Goal: Task Accomplishment & Management: Manage account settings

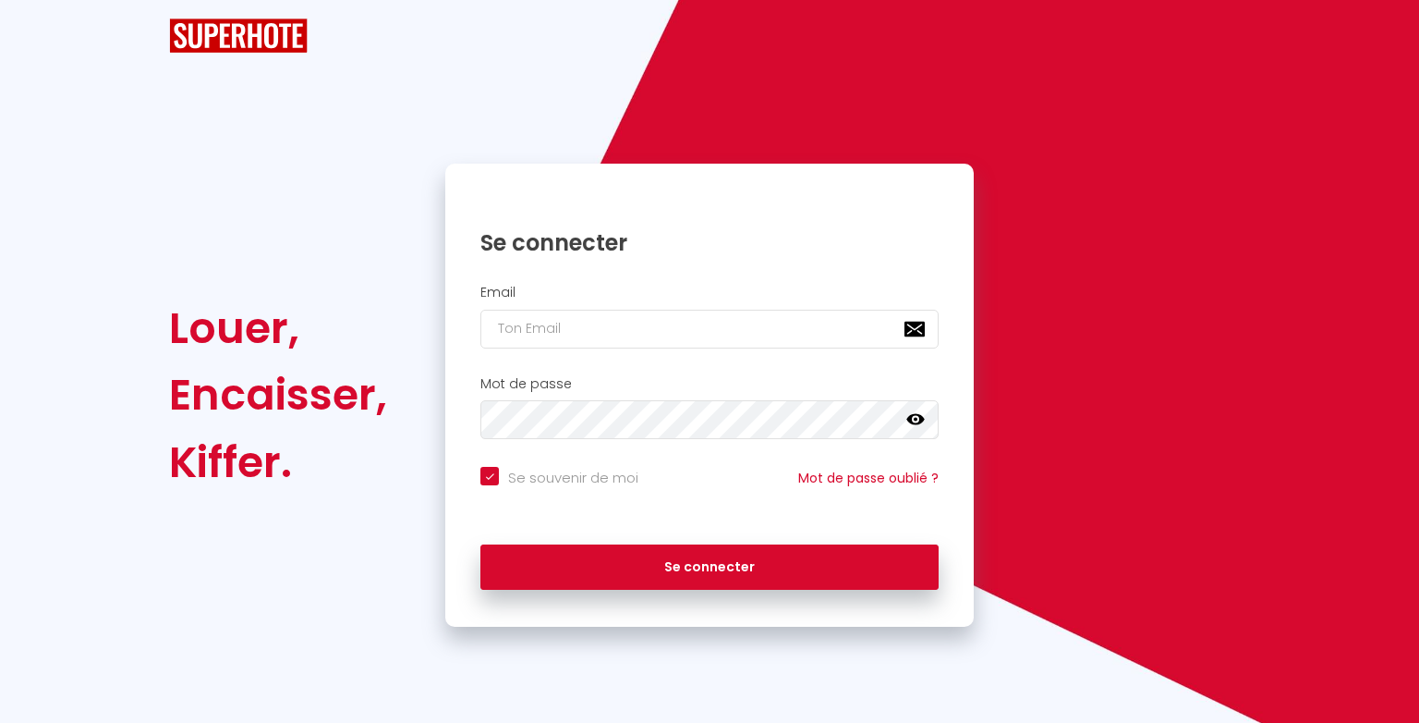
checkbox input "true"
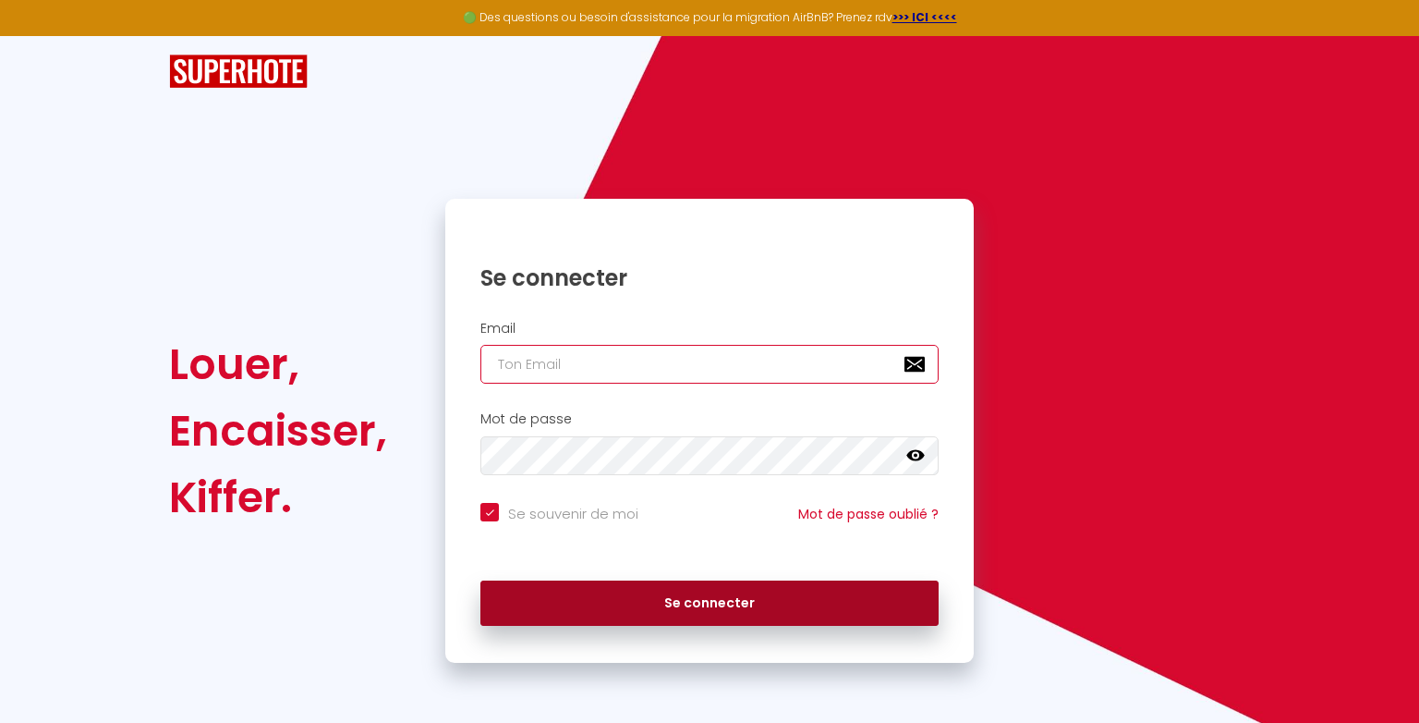
type input "[EMAIL_ADDRESS][DOMAIN_NAME]"
click at [613, 598] on button "Se connecter" at bounding box center [709, 603] width 458 height 46
checkbox input "true"
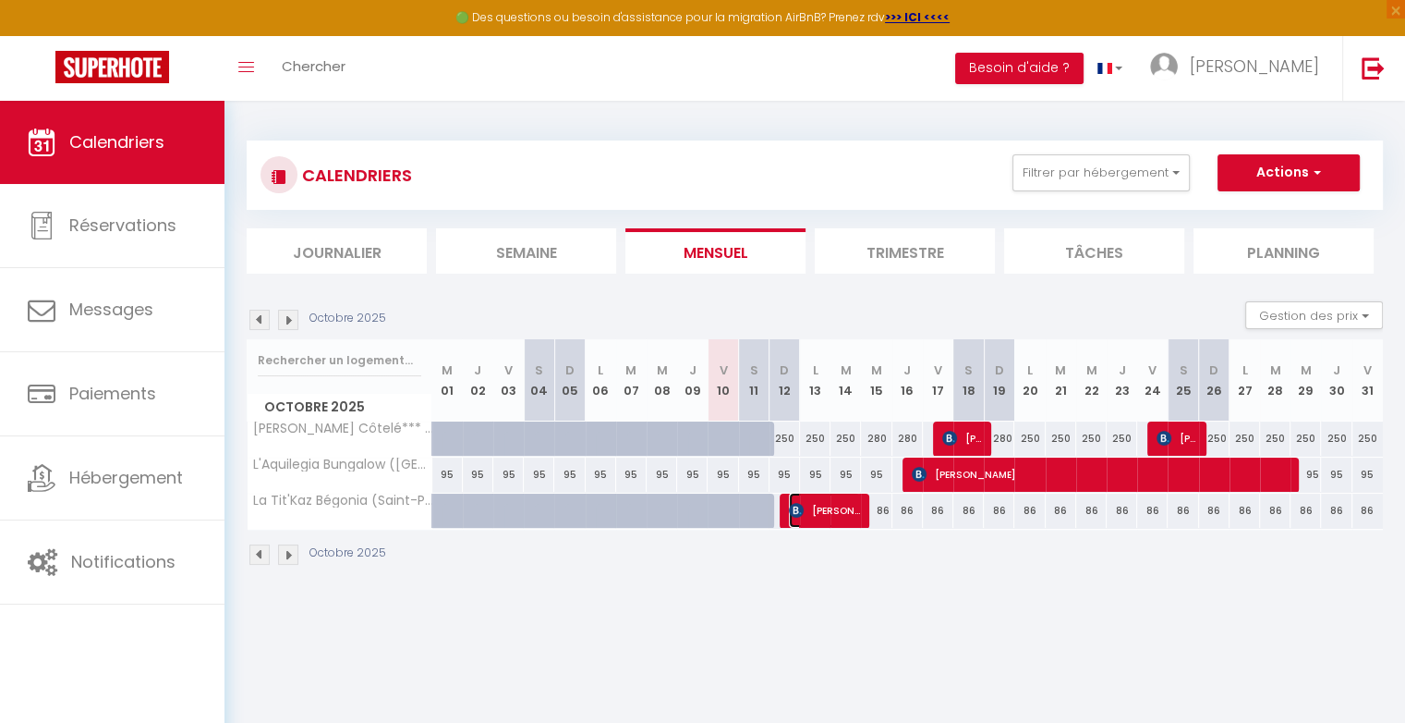
click at [827, 511] on span "[PERSON_NAME]" at bounding box center [824, 509] width 71 height 35
select select "OK"
select select "KO"
select select "0"
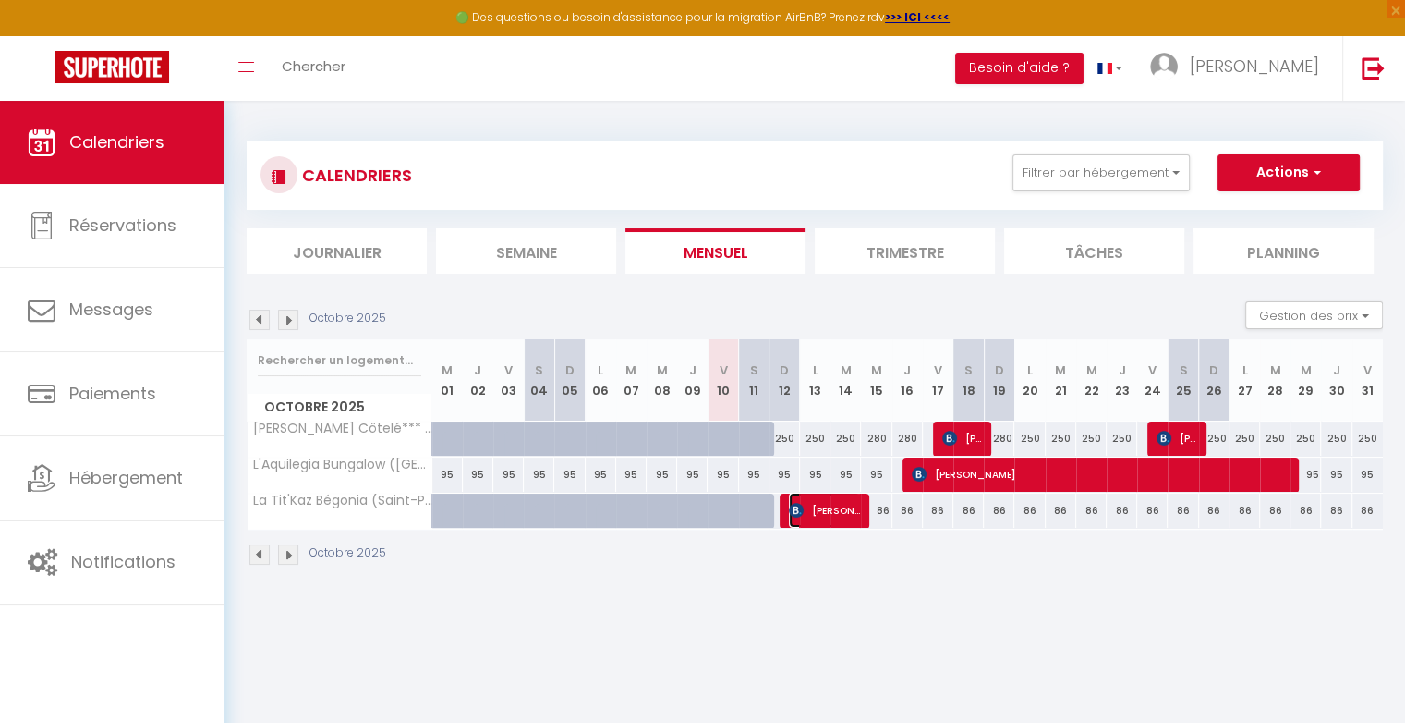
select select "1"
select select
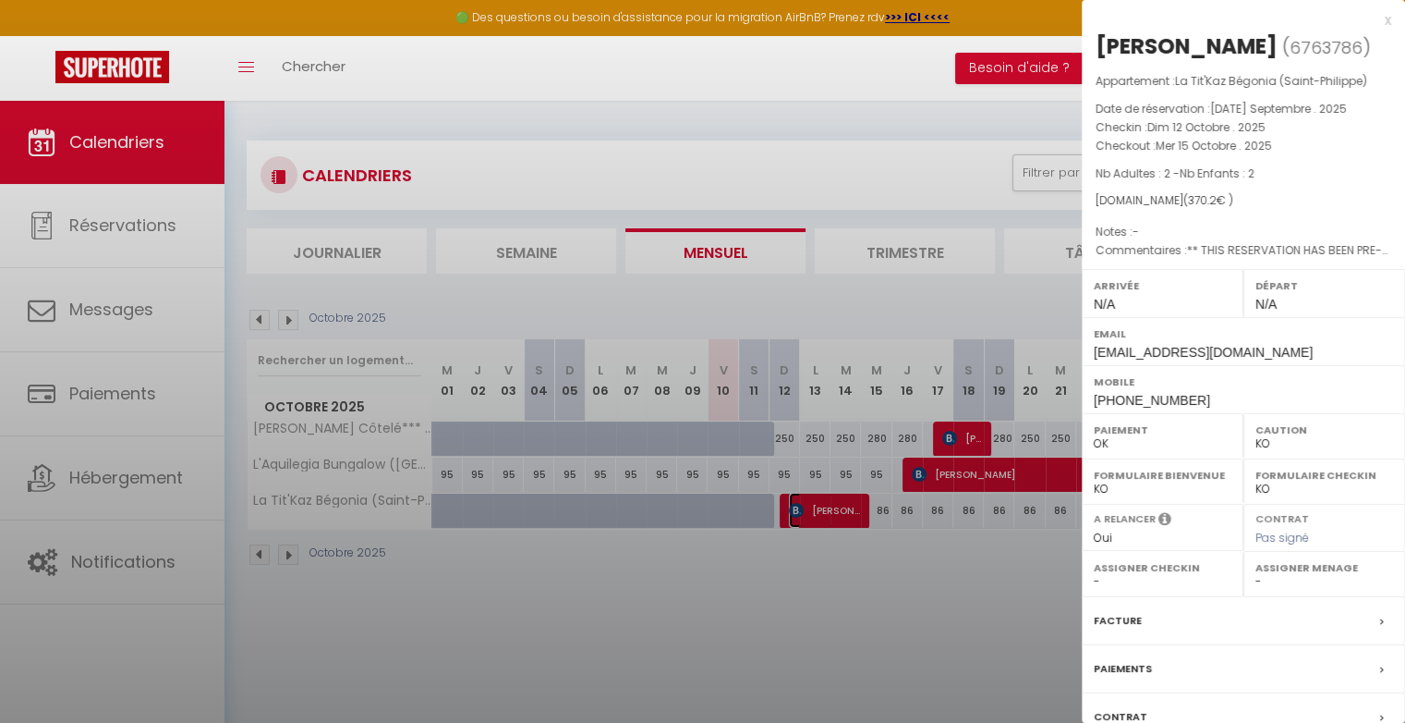
select select "25178"
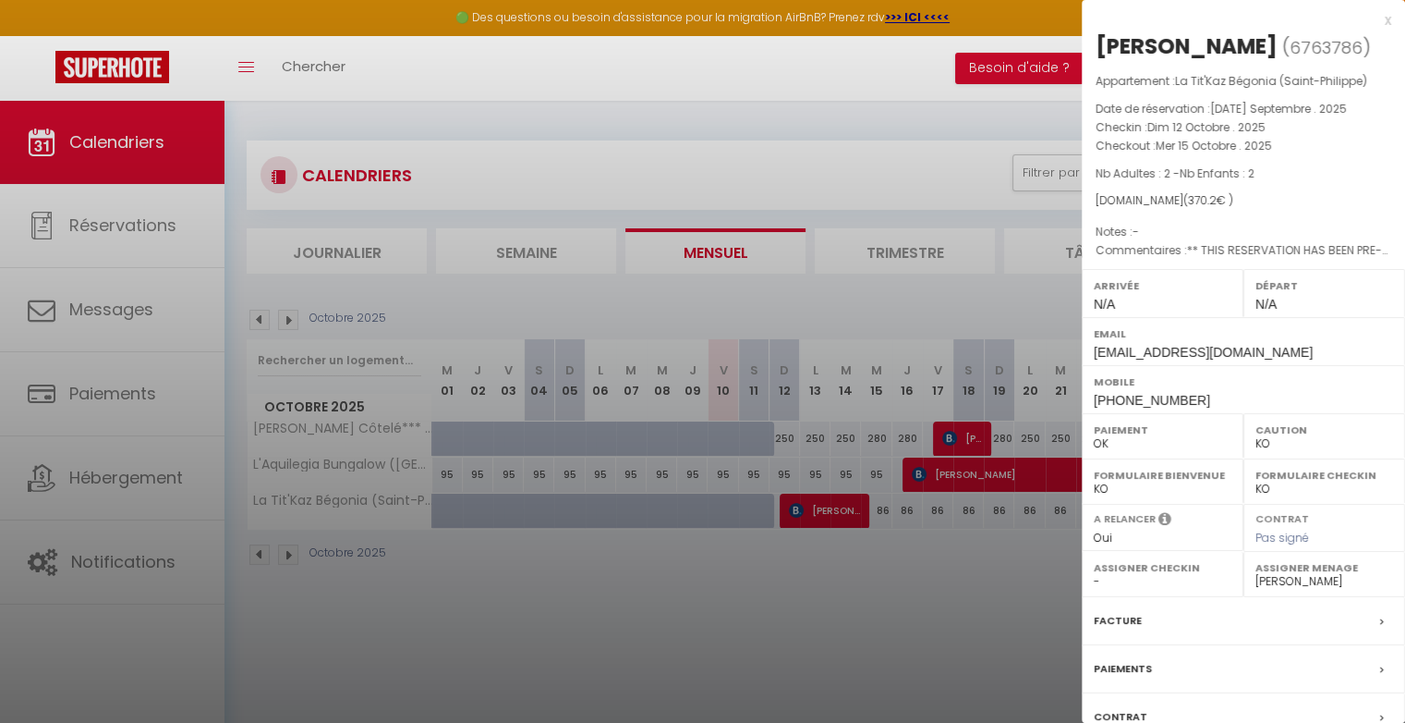
click at [1146, 667] on label "Paiements" at bounding box center [1123, 668] width 58 height 19
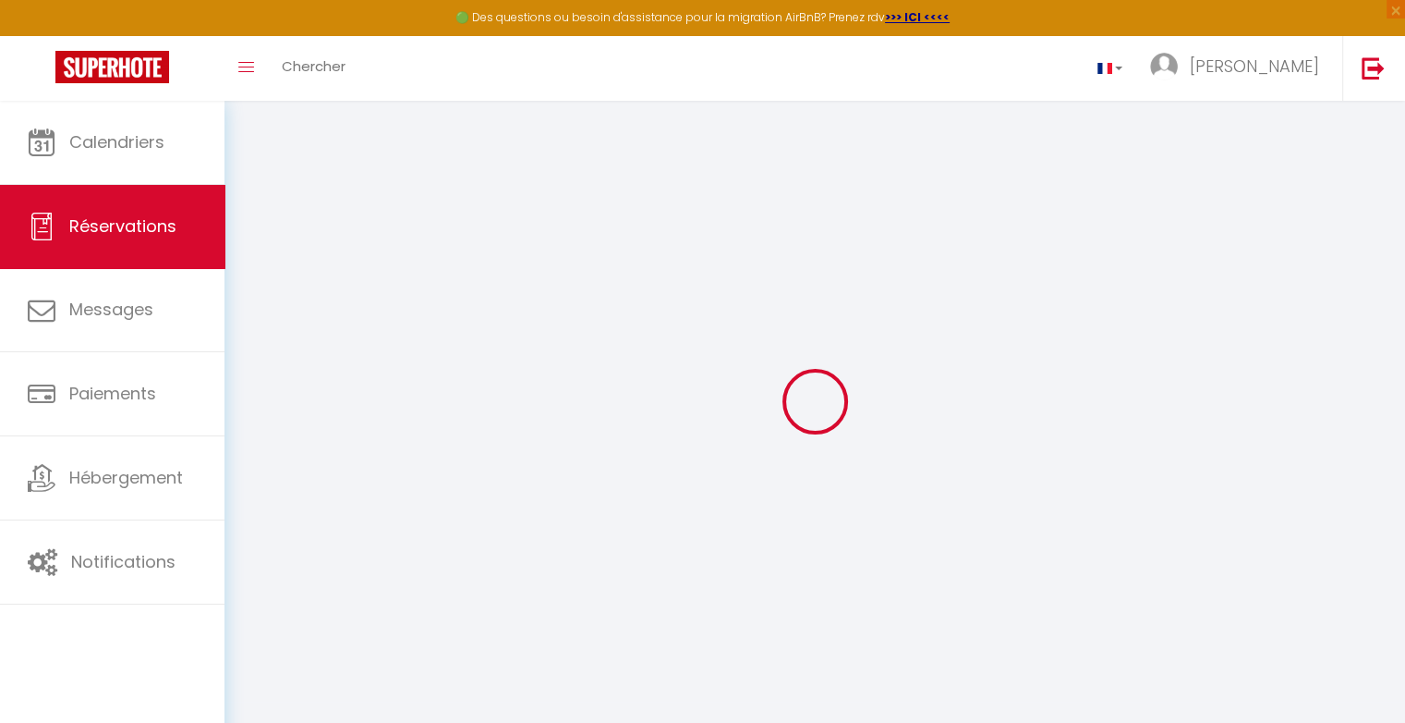
select select
checkbox input "false"
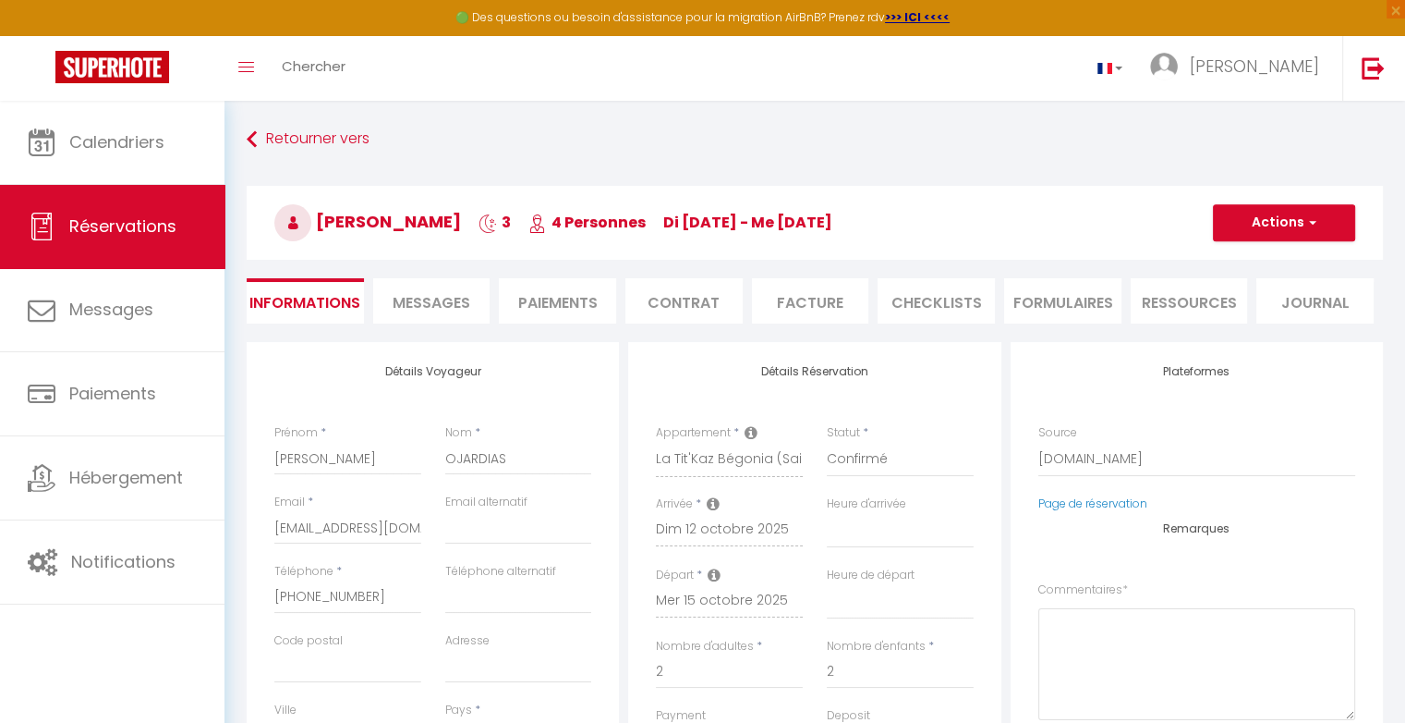
select select
checkbox input "false"
type textarea "** THIS RESERVATION HAS BEEN PRE-PAID ** BOOKING NOTE : Payment charge is EUR 3…"
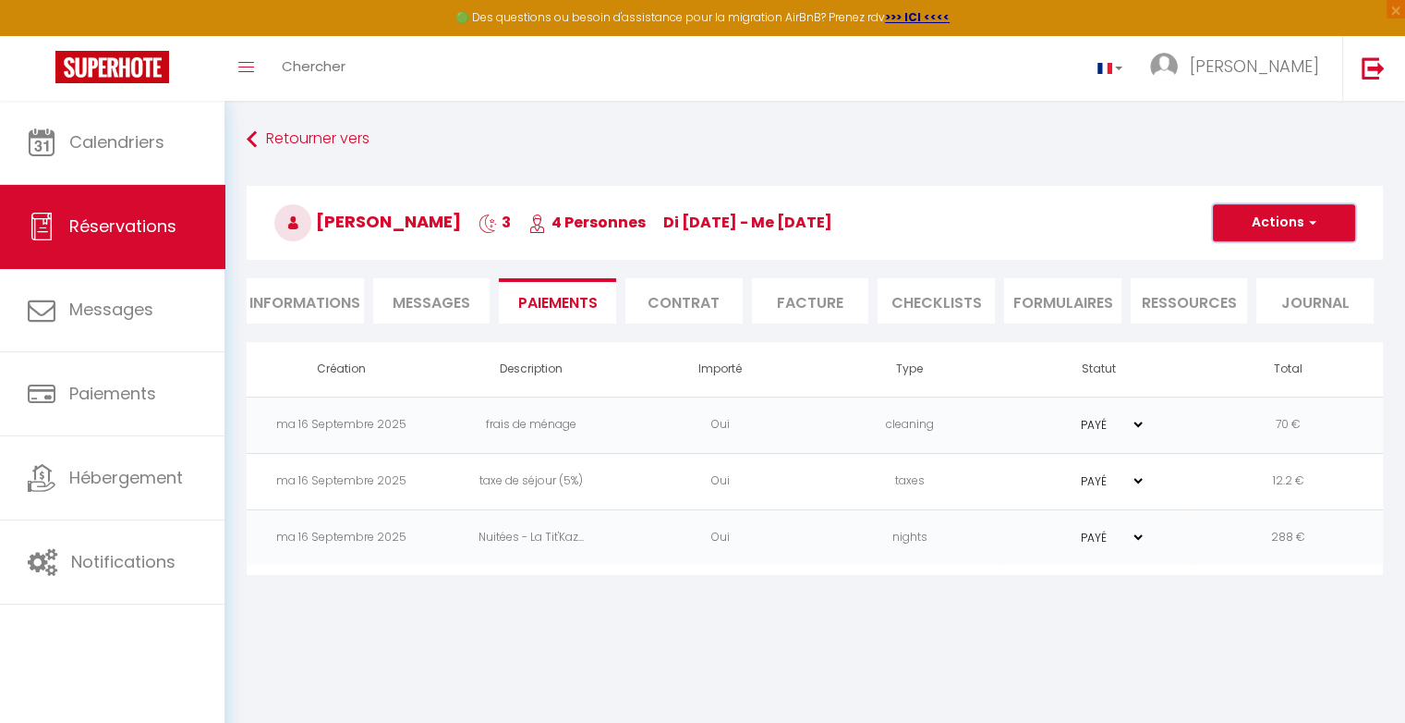
click at [1303, 222] on button "Actions" at bounding box center [1284, 222] width 142 height 37
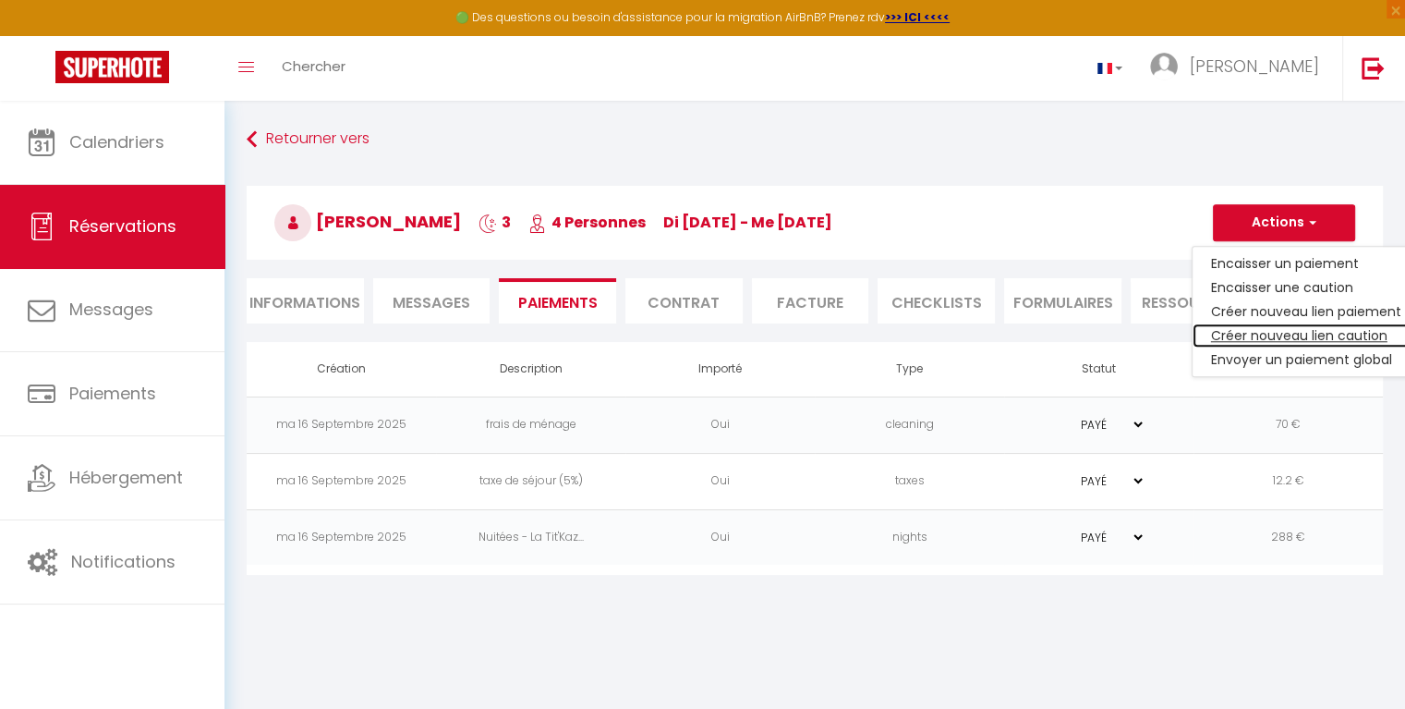
click at [1264, 337] on link "Créer nouveau lien caution" at bounding box center [1306, 335] width 227 height 24
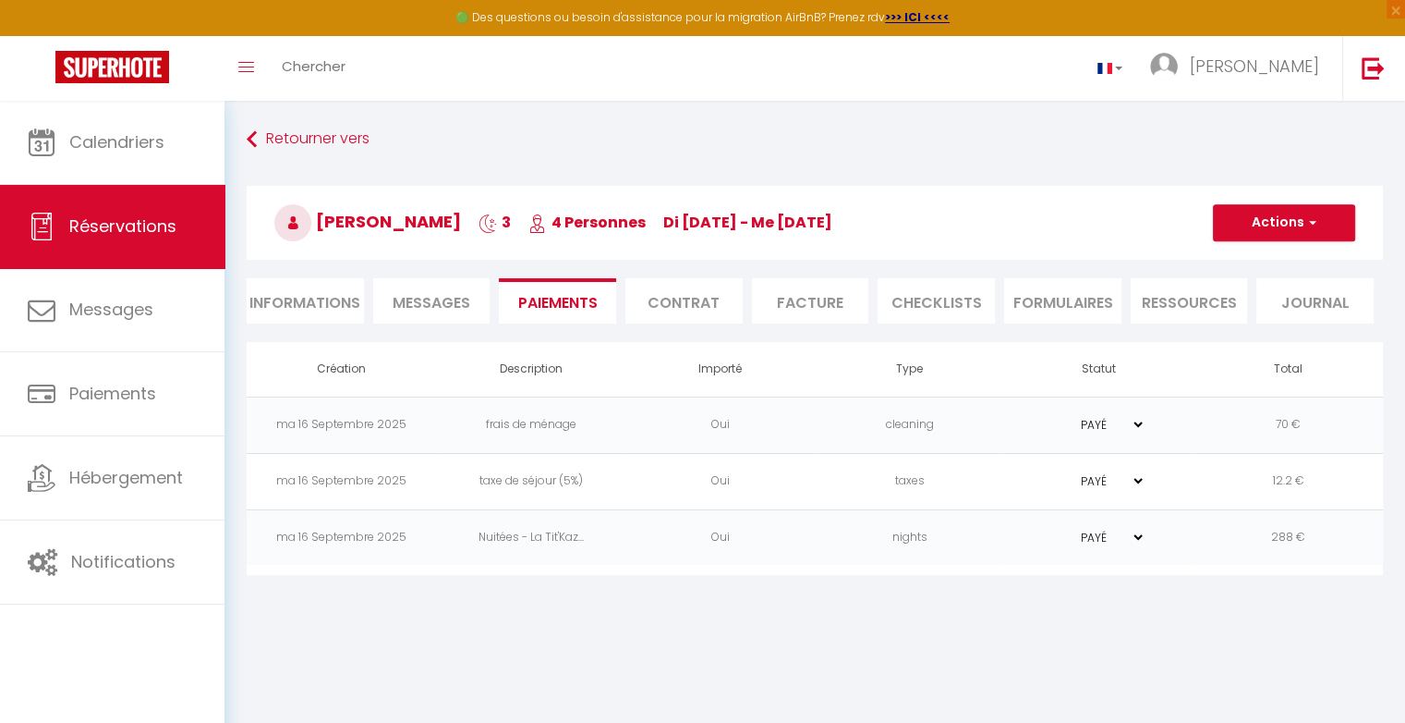
select select "nights"
type input "[EMAIL_ADDRESS][DOMAIN_NAME]"
select select "10626"
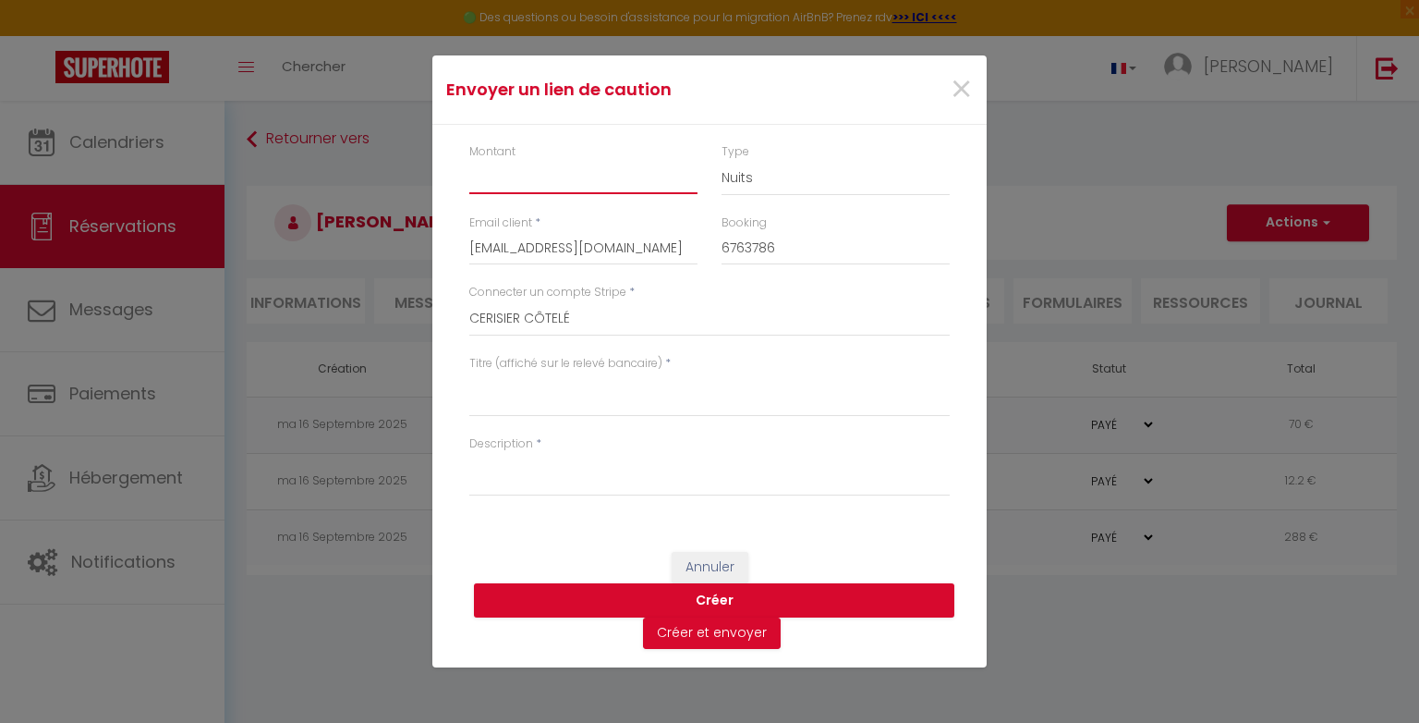
click at [688, 176] on input "Montant" at bounding box center [583, 177] width 228 height 33
type input "500"
click at [580, 316] on select "CERISIER CÔTELÉ BÉGONIA AQUILEGIA [PERSON_NAME] TI COIN VOLCAN" at bounding box center [709, 318] width 480 height 35
select select "10627"
click at [469, 301] on select "CERISIER CÔTELÉ BÉGONIA AQUILEGIA [PERSON_NAME] TI COIN VOLCAN" at bounding box center [709, 318] width 480 height 35
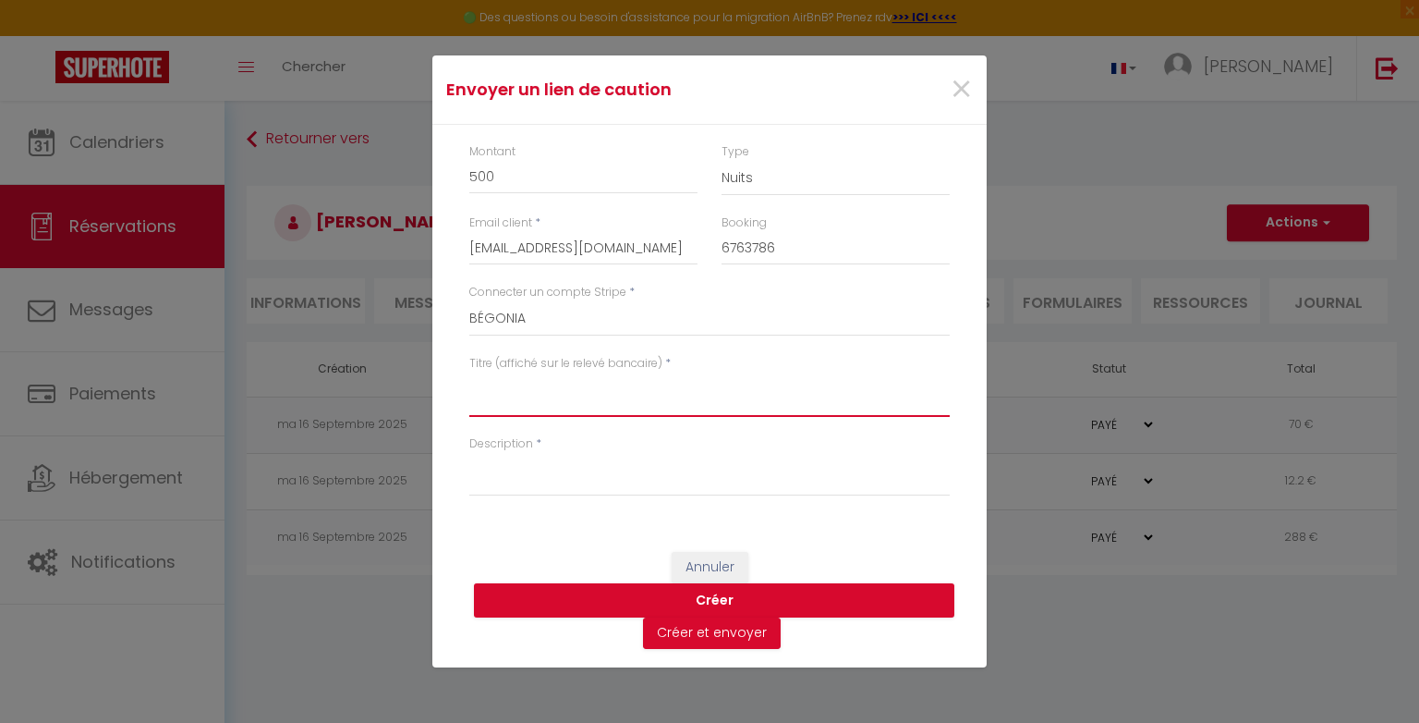
click at [543, 393] on textarea "Titre (affiché sur le relevé bancaire)" at bounding box center [709, 394] width 480 height 44
type textarea "DEPOT DE GARANTIE TI KAZ BEGONIA"
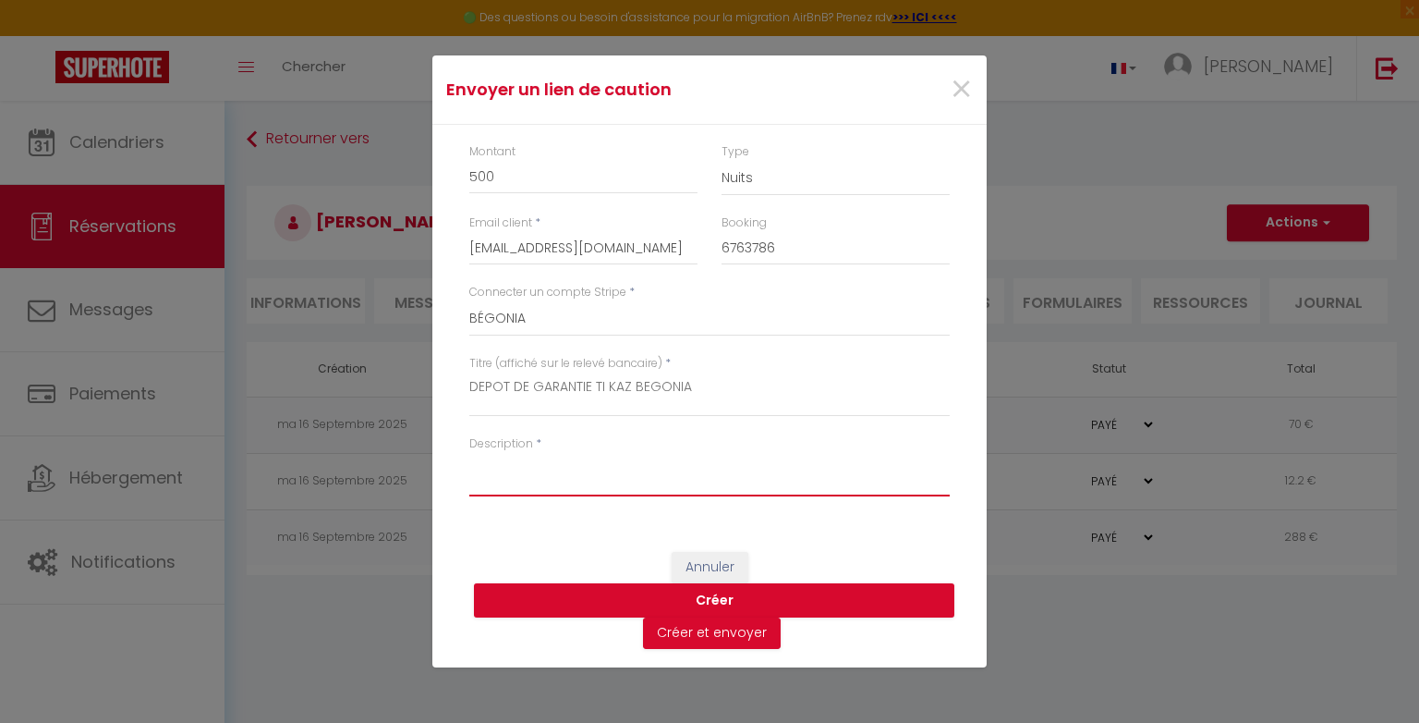
click at [565, 479] on textarea "Description" at bounding box center [709, 474] width 480 height 44
type textarea "[PERSON_NAME]"
click at [721, 594] on button "Créer" at bounding box center [714, 600] width 480 height 35
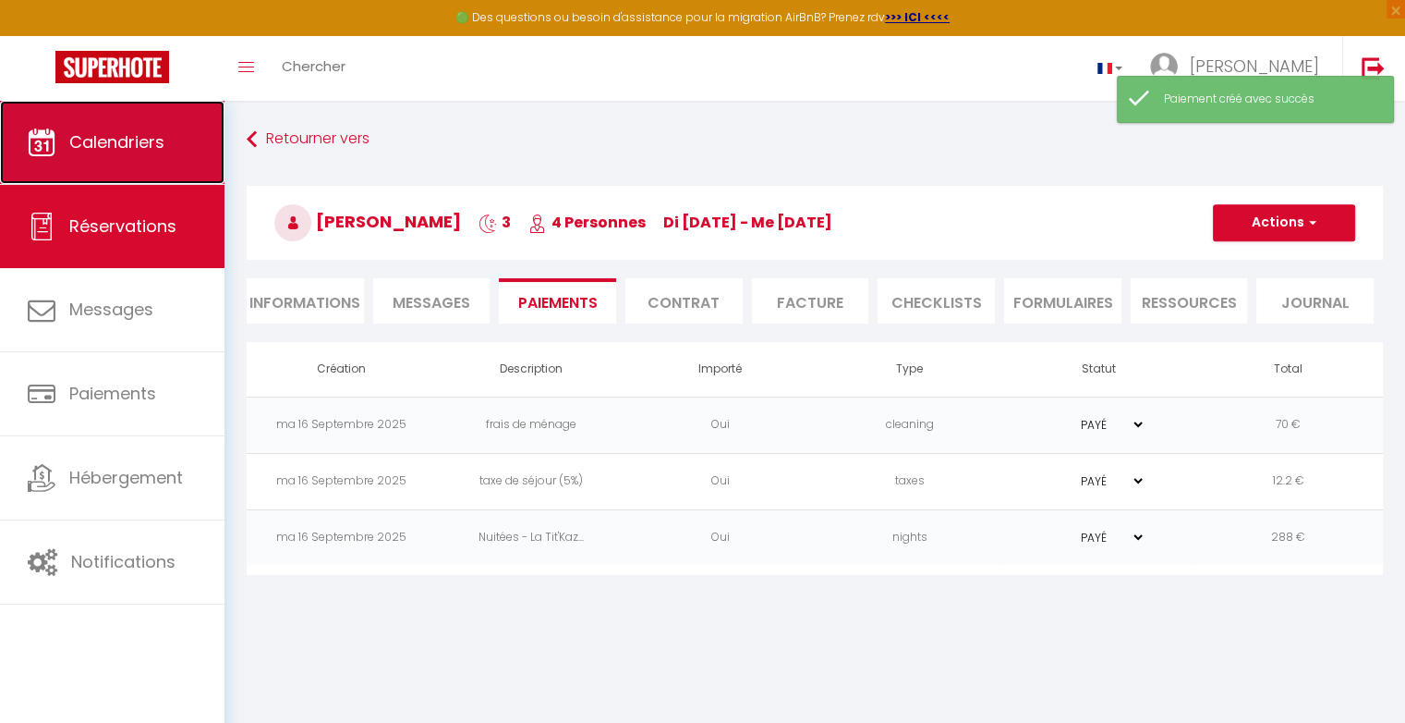
click at [167, 154] on link "Calendriers" at bounding box center [112, 142] width 225 height 83
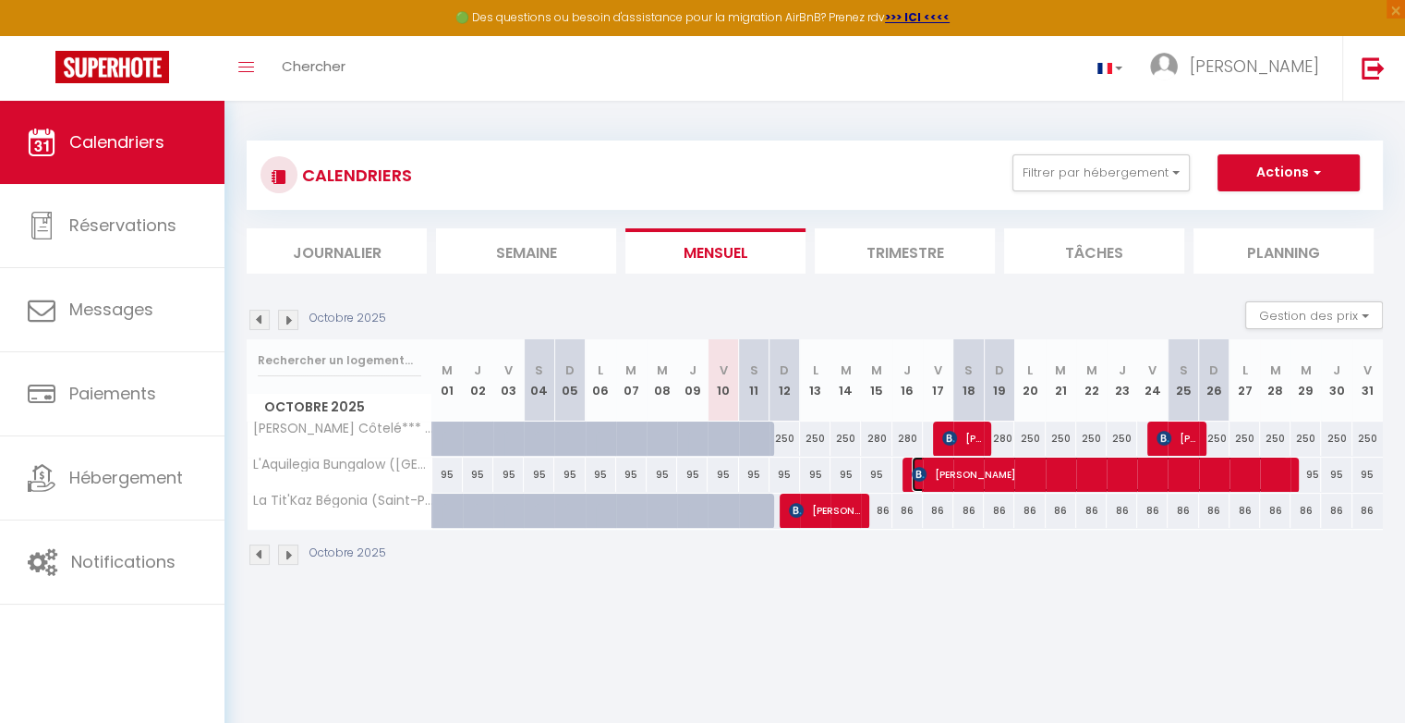
click at [952, 474] on span "[PERSON_NAME]" at bounding box center [1100, 473] width 376 height 35
select select "OK"
select select "KO"
select select "0"
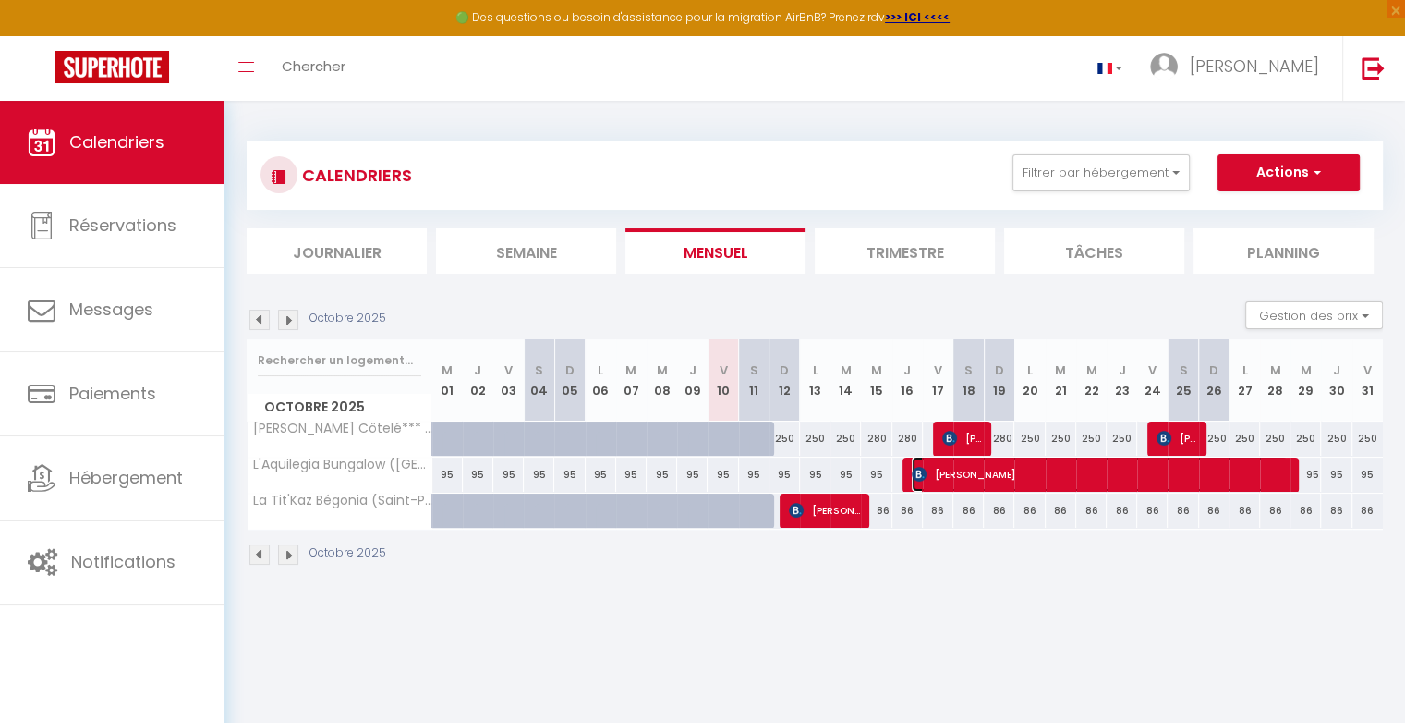
select select "1"
select select
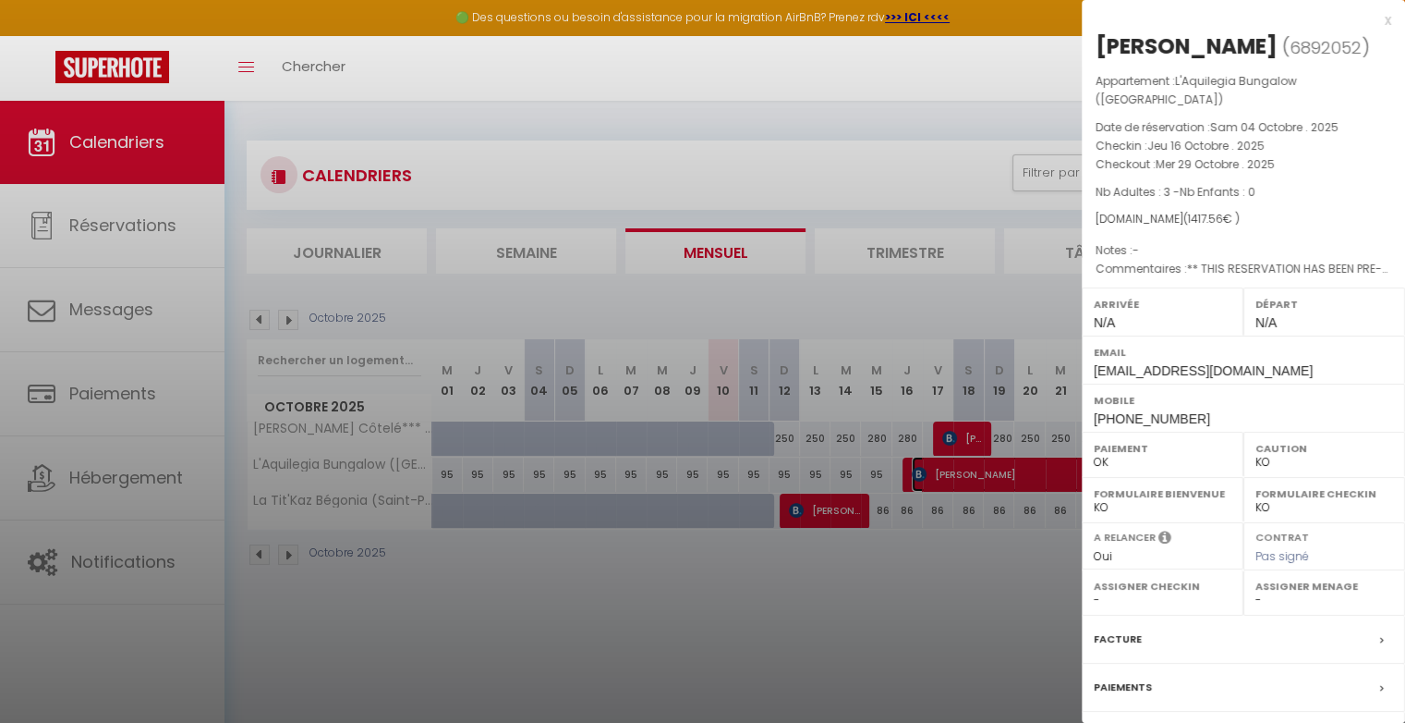
select select "25178"
click at [1257, 668] on div "Paiements" at bounding box center [1243, 687] width 323 height 48
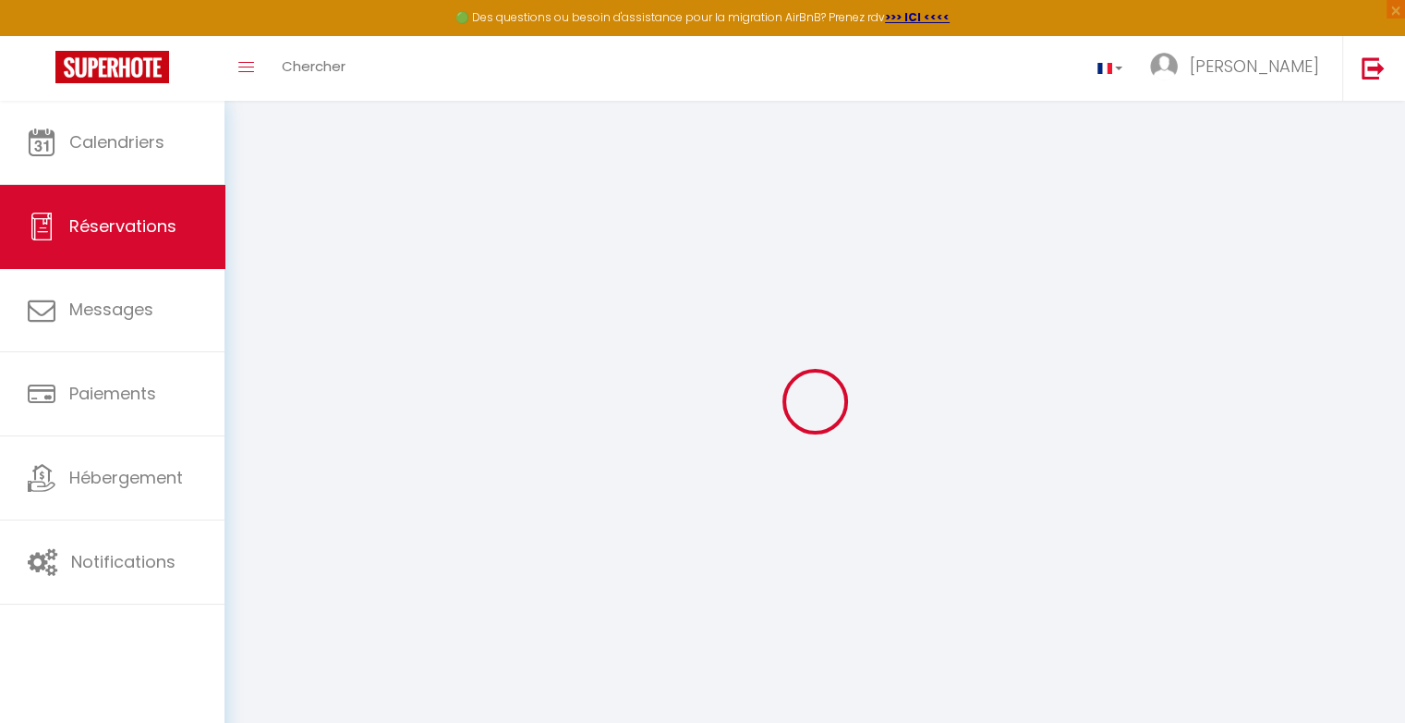
select select
checkbox input "false"
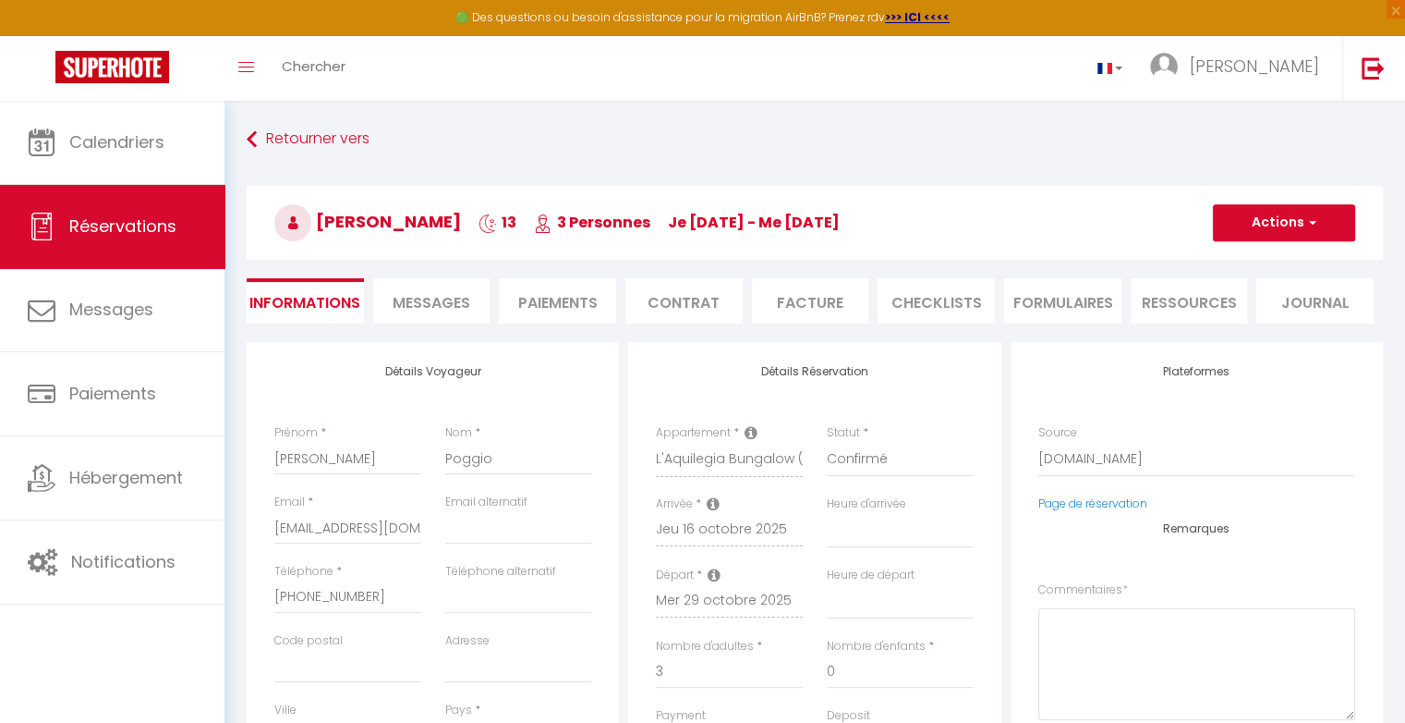
select select
checkbox input "false"
type textarea "** THIS RESERVATION HAS BEEN PRE-PAID ** BOOKING NOTE : Payment charge is EUR 1…"
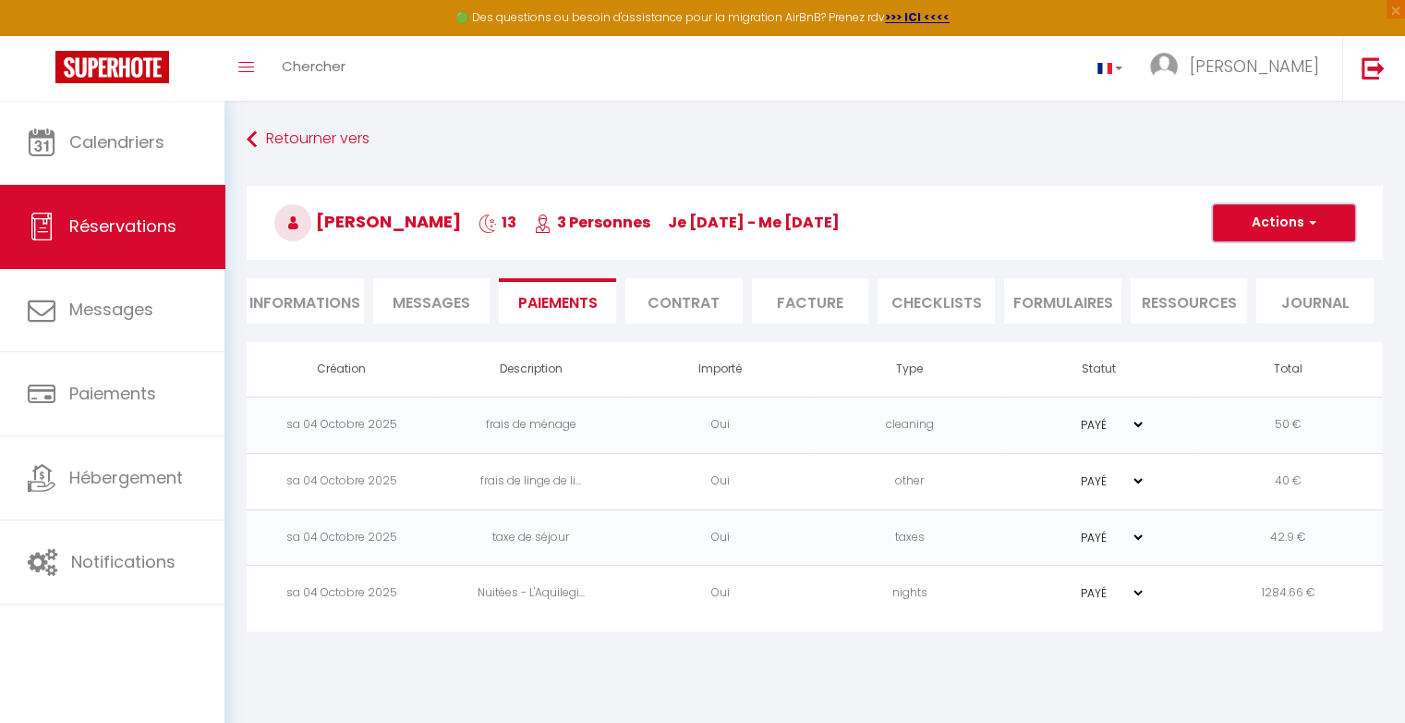
click at [1302, 223] on button "Actions" at bounding box center [1284, 222] width 142 height 37
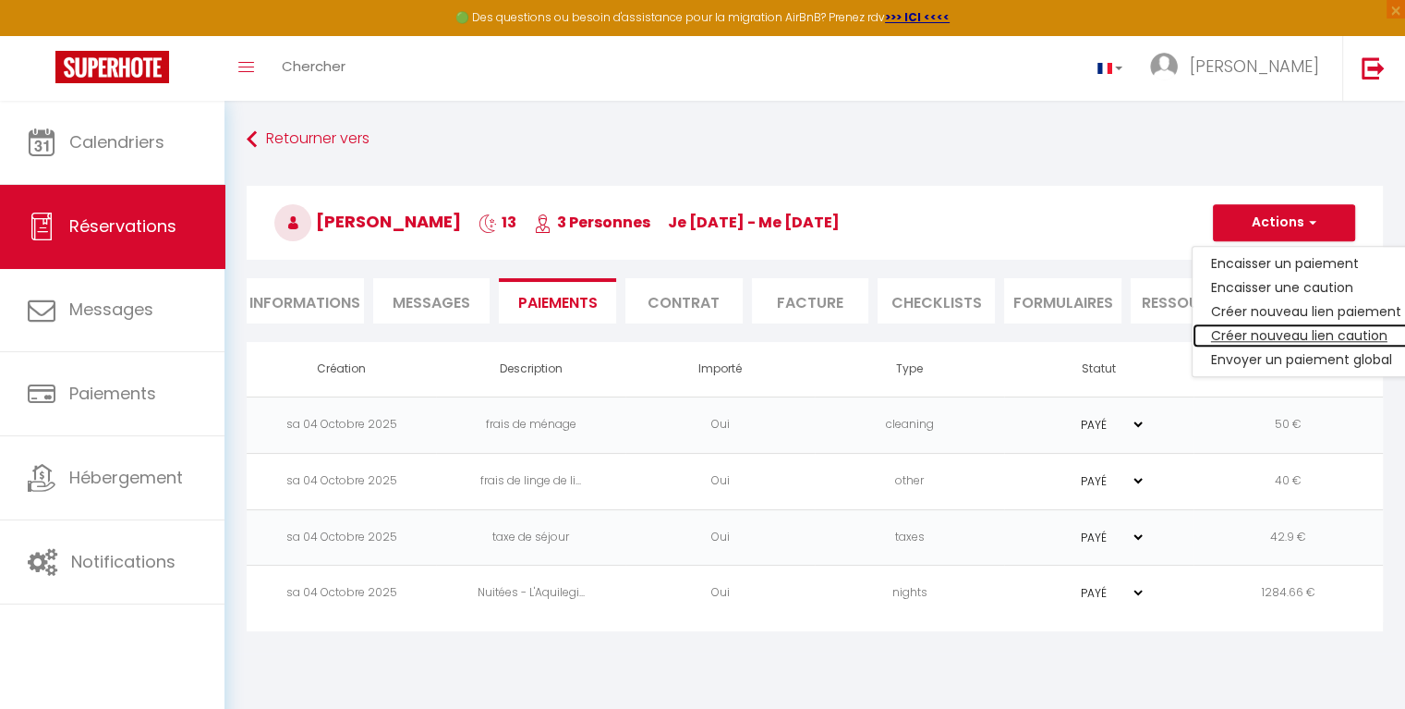
click at [1307, 331] on link "Créer nouveau lien caution" at bounding box center [1306, 335] width 227 height 24
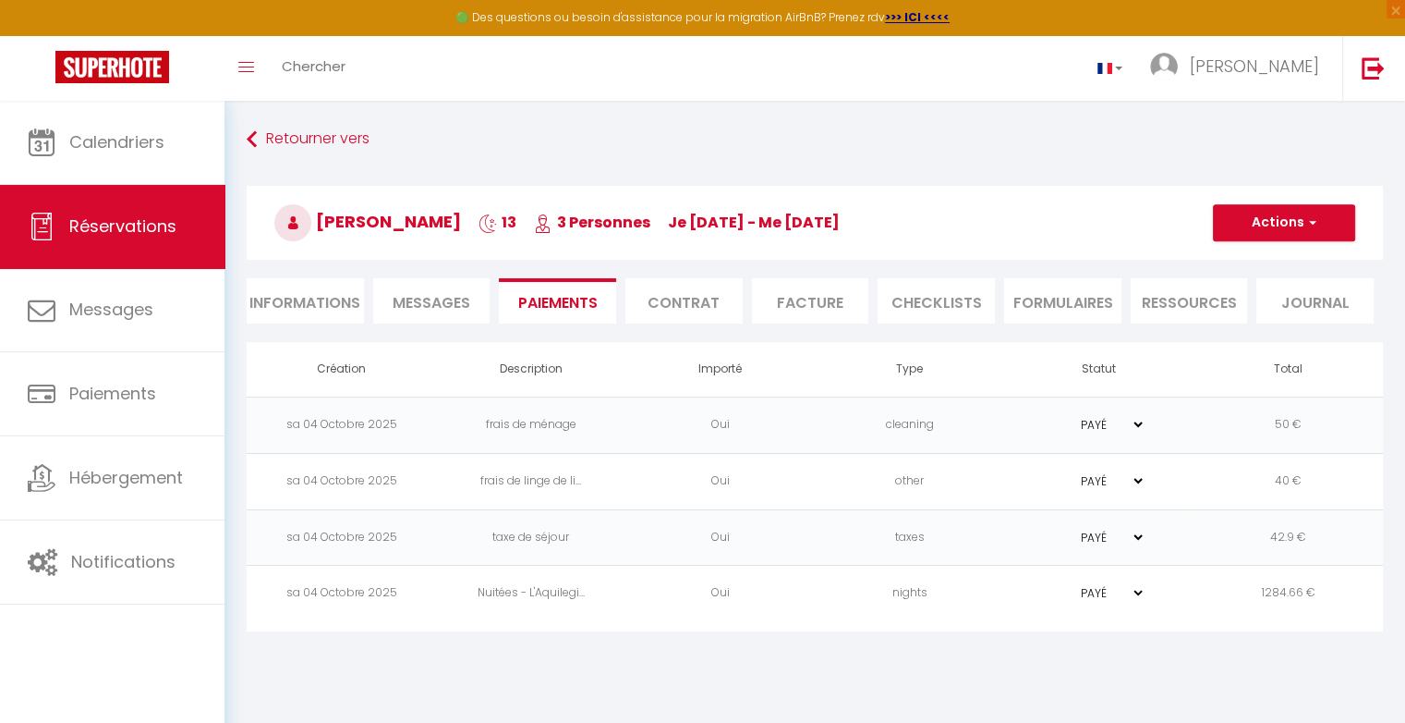
select select "nights"
type input "[EMAIL_ADDRESS][DOMAIN_NAME]"
select select "10626"
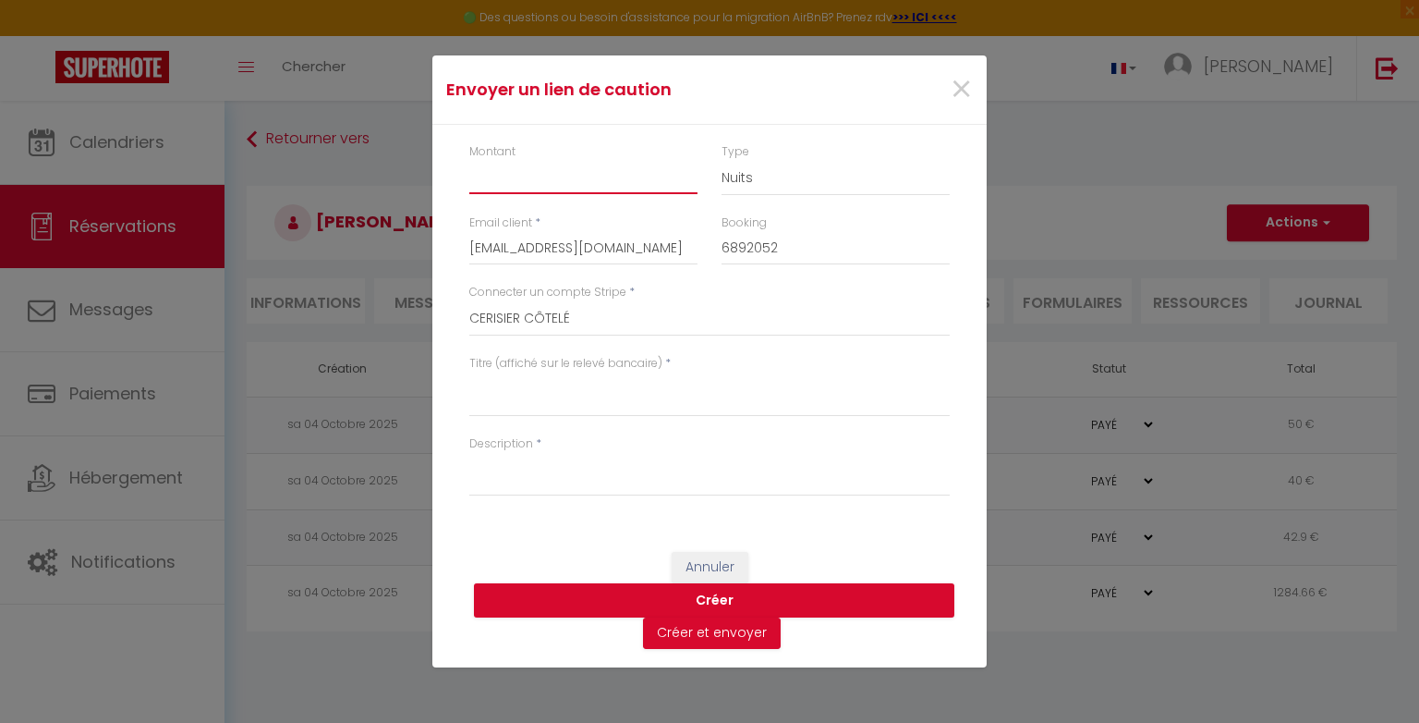
click at [670, 193] on input "Montant" at bounding box center [583, 177] width 228 height 33
type input "500"
click at [562, 324] on select "CERISIER CÔTELÉ BÉGONIA AQUILEGIA [PERSON_NAME] TI COIN VOLCAN" at bounding box center [709, 318] width 480 height 35
select select "10628"
click at [469, 301] on select "CERISIER CÔTELÉ BÉGONIA AQUILEGIA [PERSON_NAME] TI COIN VOLCAN" at bounding box center [709, 318] width 480 height 35
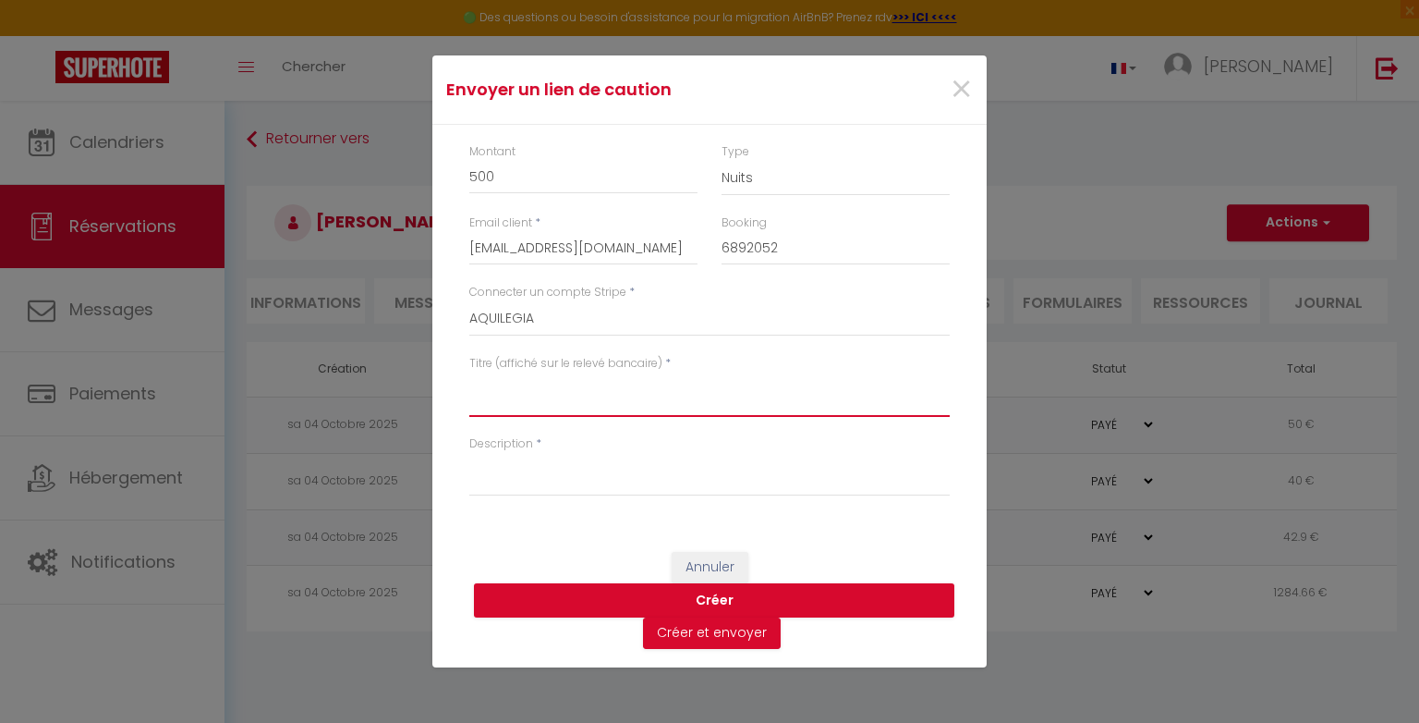
click at [529, 407] on textarea "Titre (affiché sur le relevé bancaire)" at bounding box center [709, 394] width 480 height 44
type textarea "DEPOT DE GARANTIE AQUILEGIA"
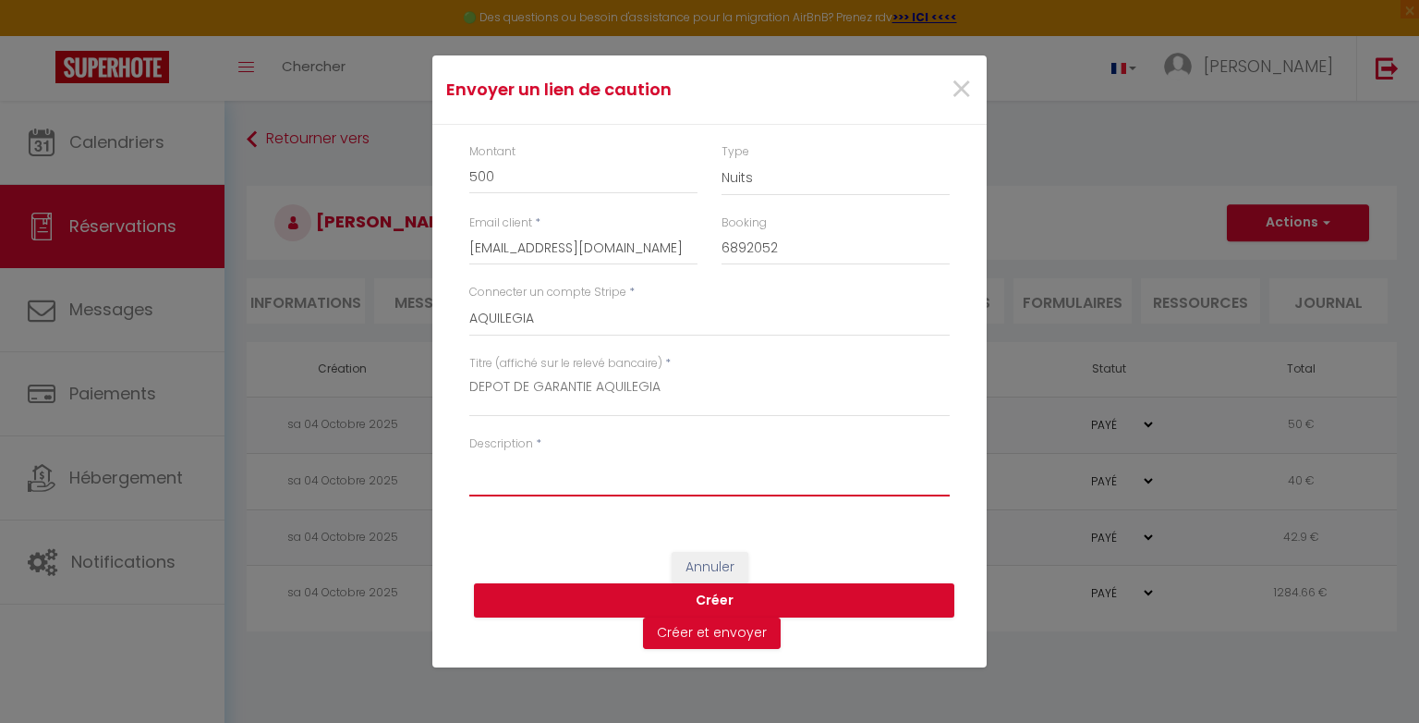
click at [548, 477] on textarea "Description" at bounding box center [709, 474] width 480 height 44
type textarea "[PERSON_NAME]"
click at [605, 604] on button "Créer" at bounding box center [714, 600] width 480 height 35
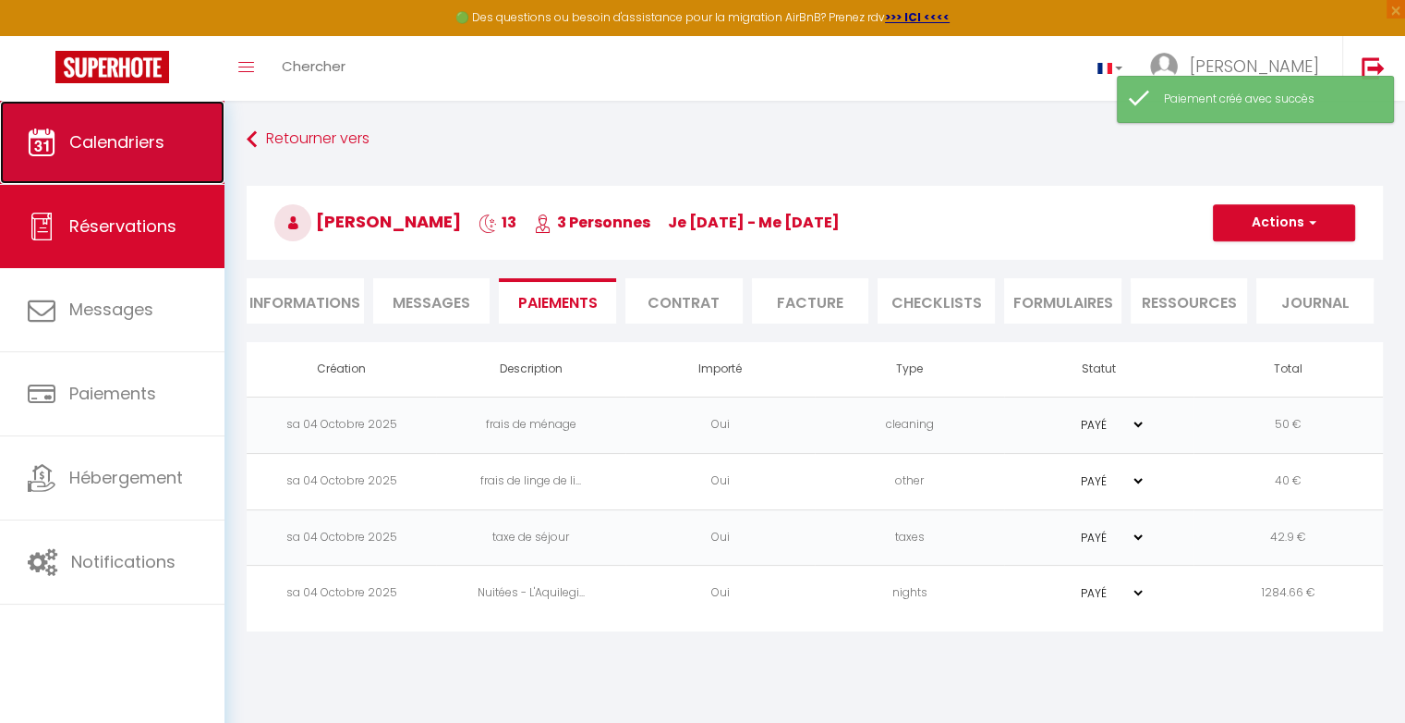
click at [117, 166] on link "Calendriers" at bounding box center [112, 142] width 225 height 83
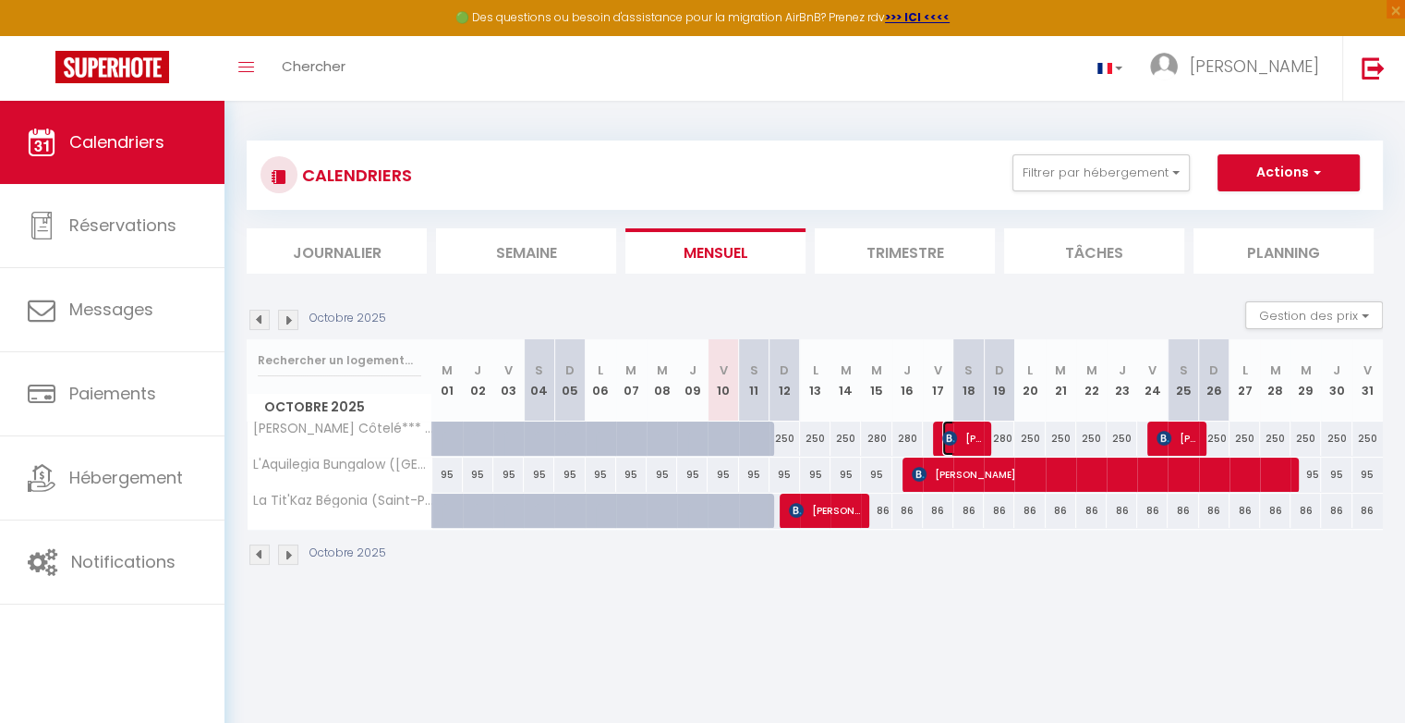
click at [975, 443] on span "[PERSON_NAME]" at bounding box center [962, 437] width 41 height 35
select select "OK"
select select "KO"
select select "0"
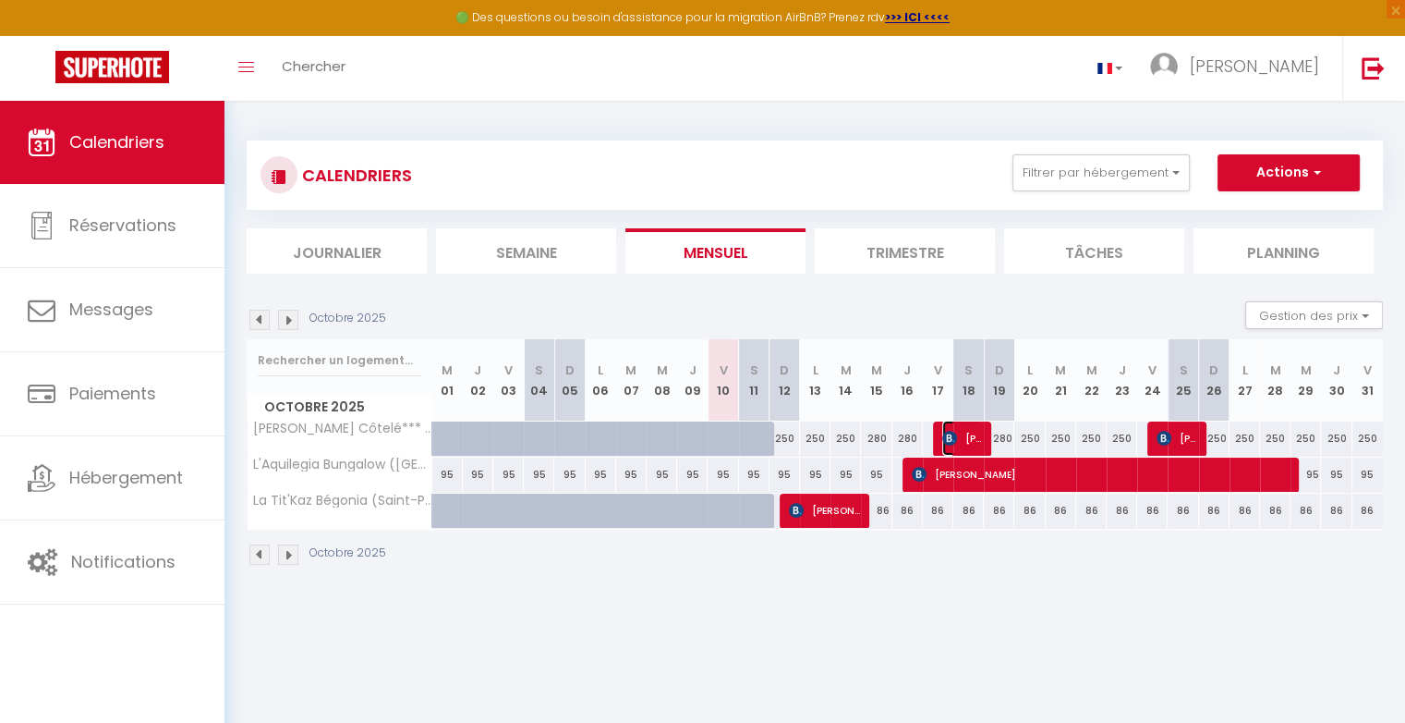
select select "1"
select select
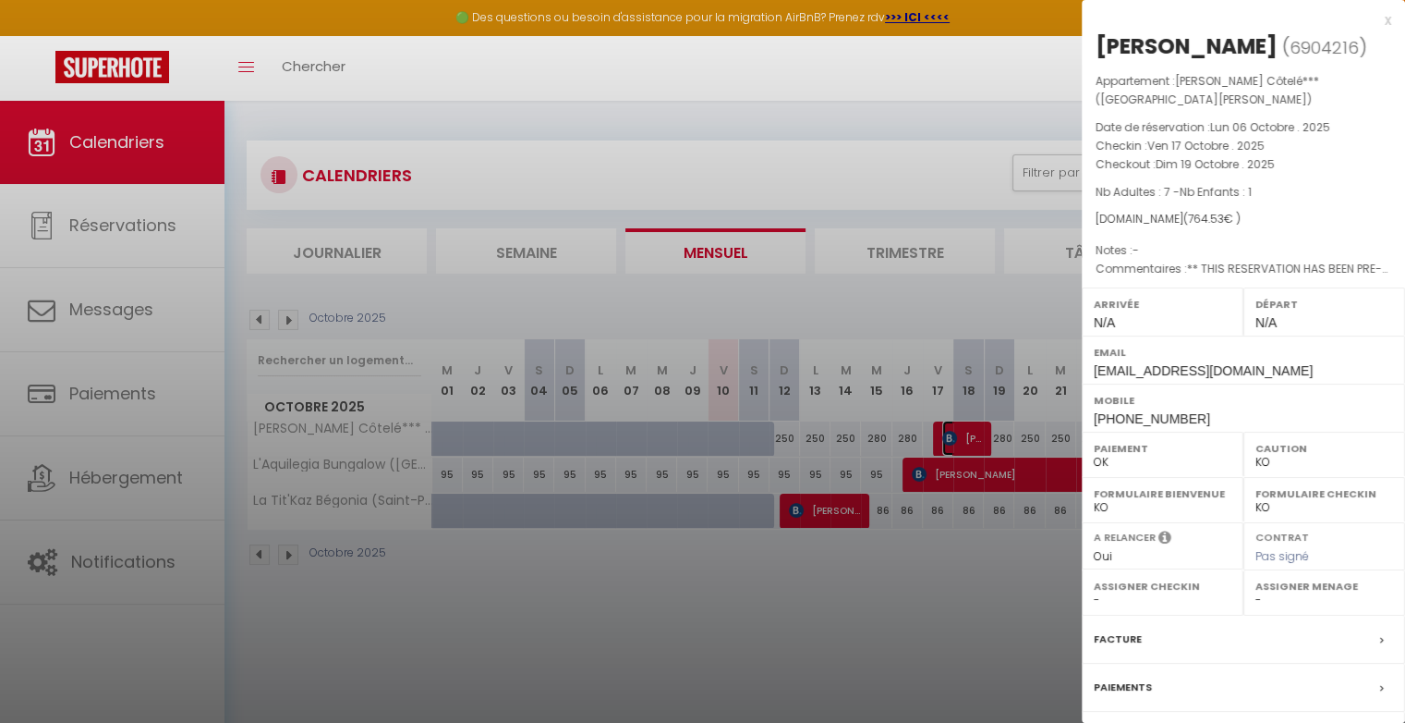
select select "25178"
click at [1139, 697] on label "Paiements" at bounding box center [1123, 686] width 58 height 19
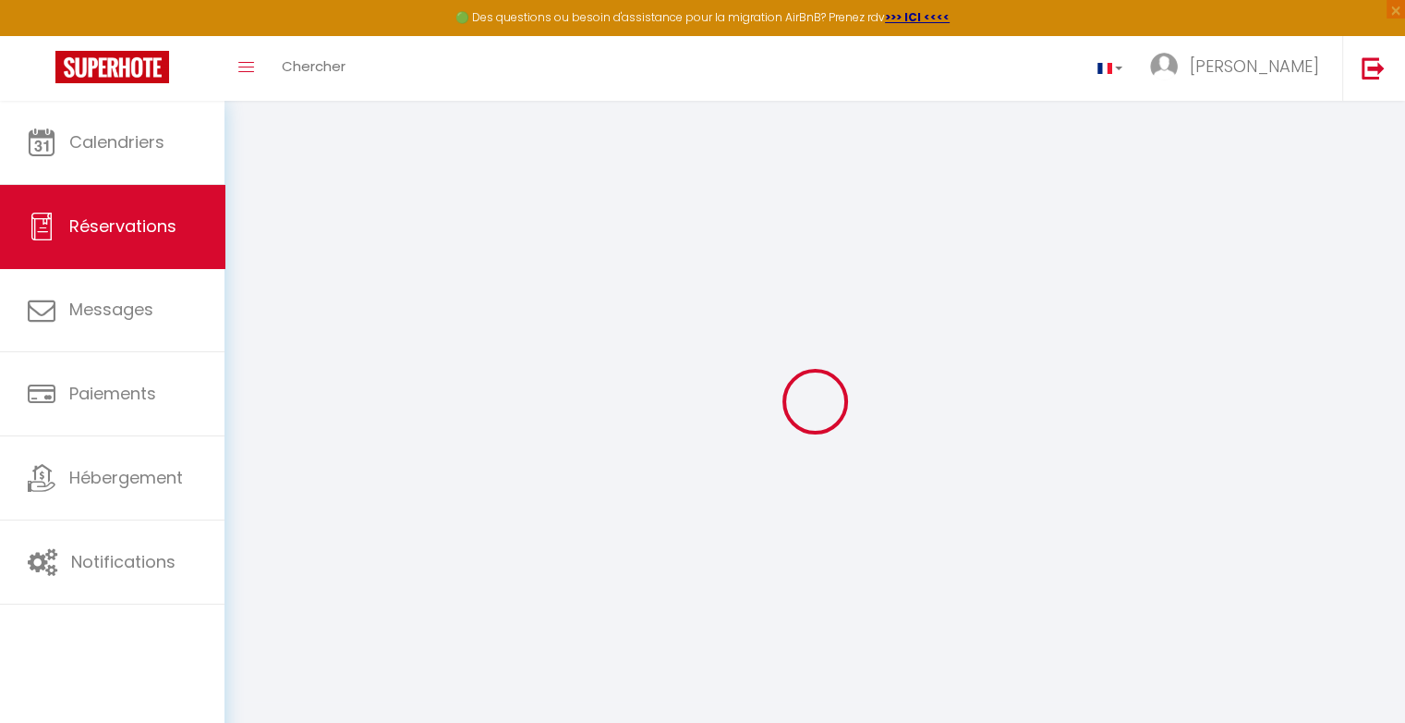
type input "[PERSON_NAME]"
type input "[EMAIL_ADDRESS][DOMAIN_NAME]"
type input "[PHONE_NUMBER]"
type input "."
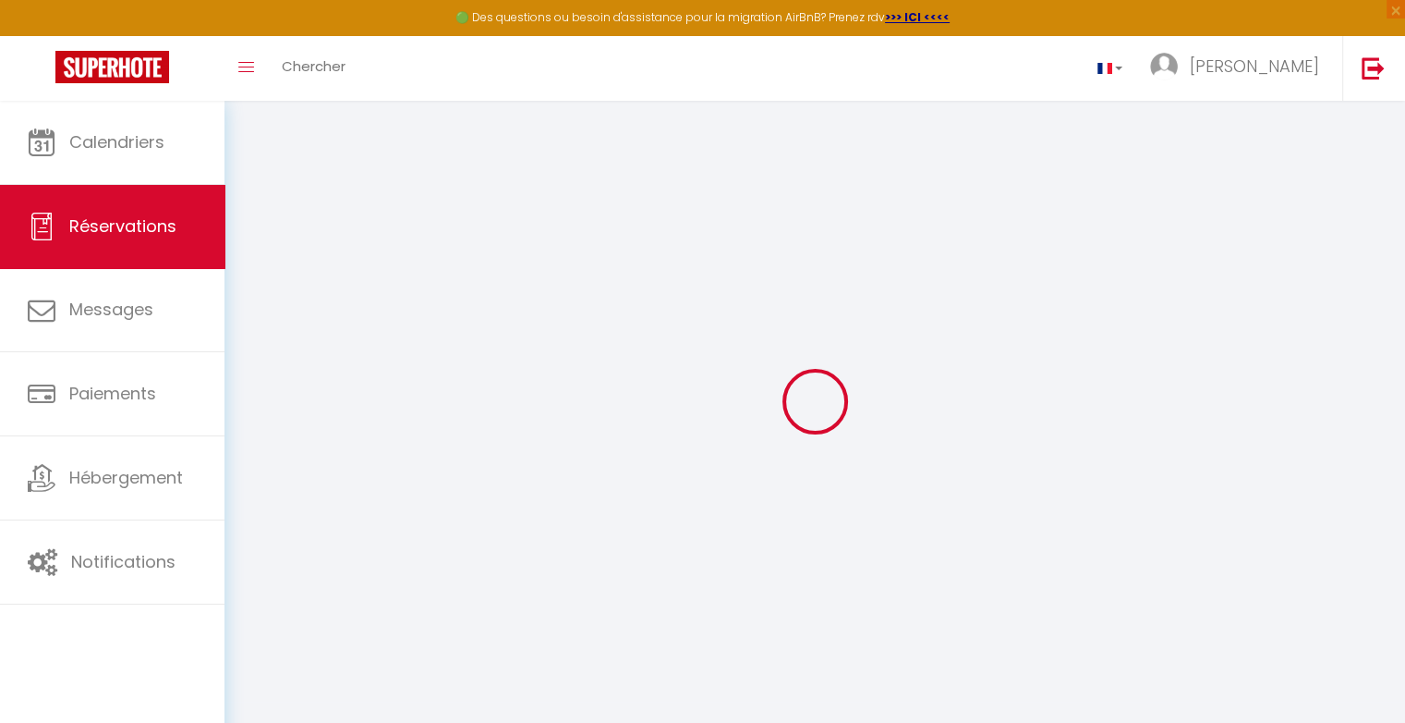
select select "RE"
type input "80"
type input "133.19"
type input "7.65"
select select "51430"
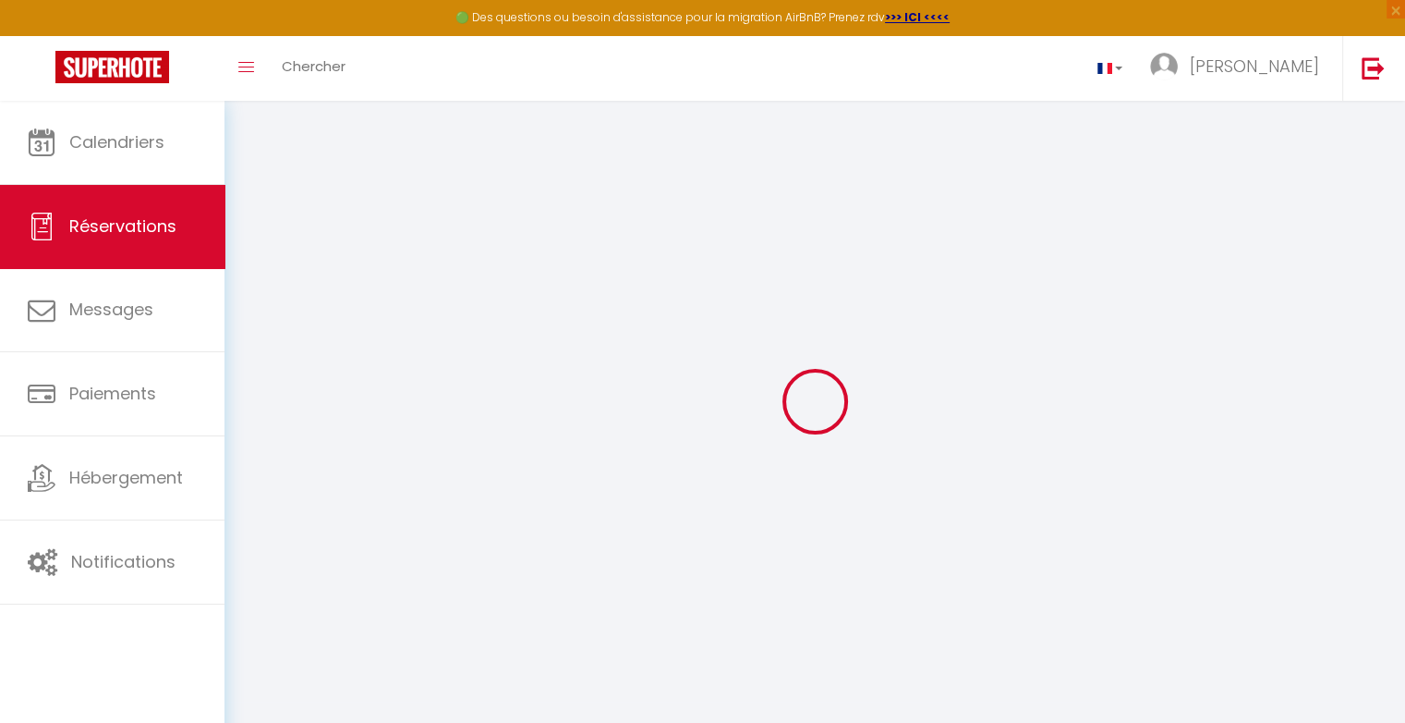
select select "1"
select select
type input "7"
type input "1"
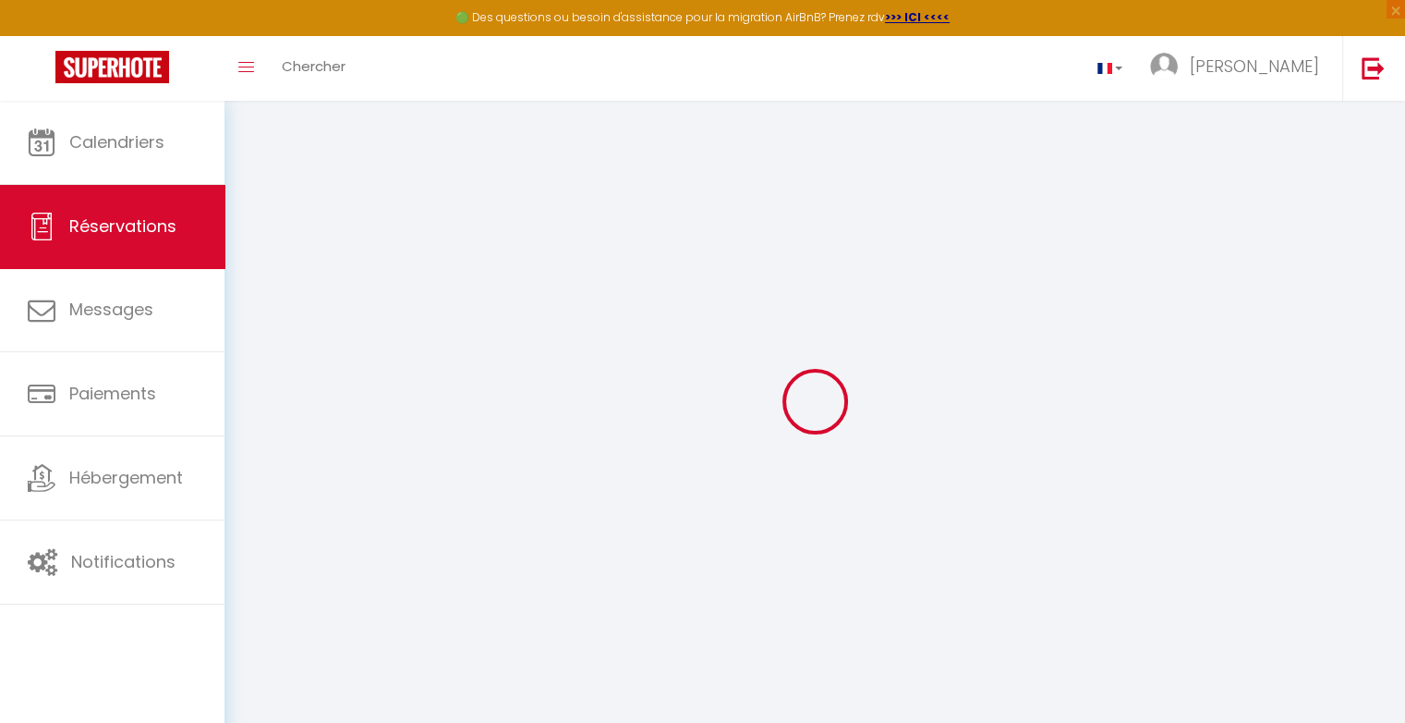
select select "12"
select select
type input "579.96"
checkbox input "false"
select select "2"
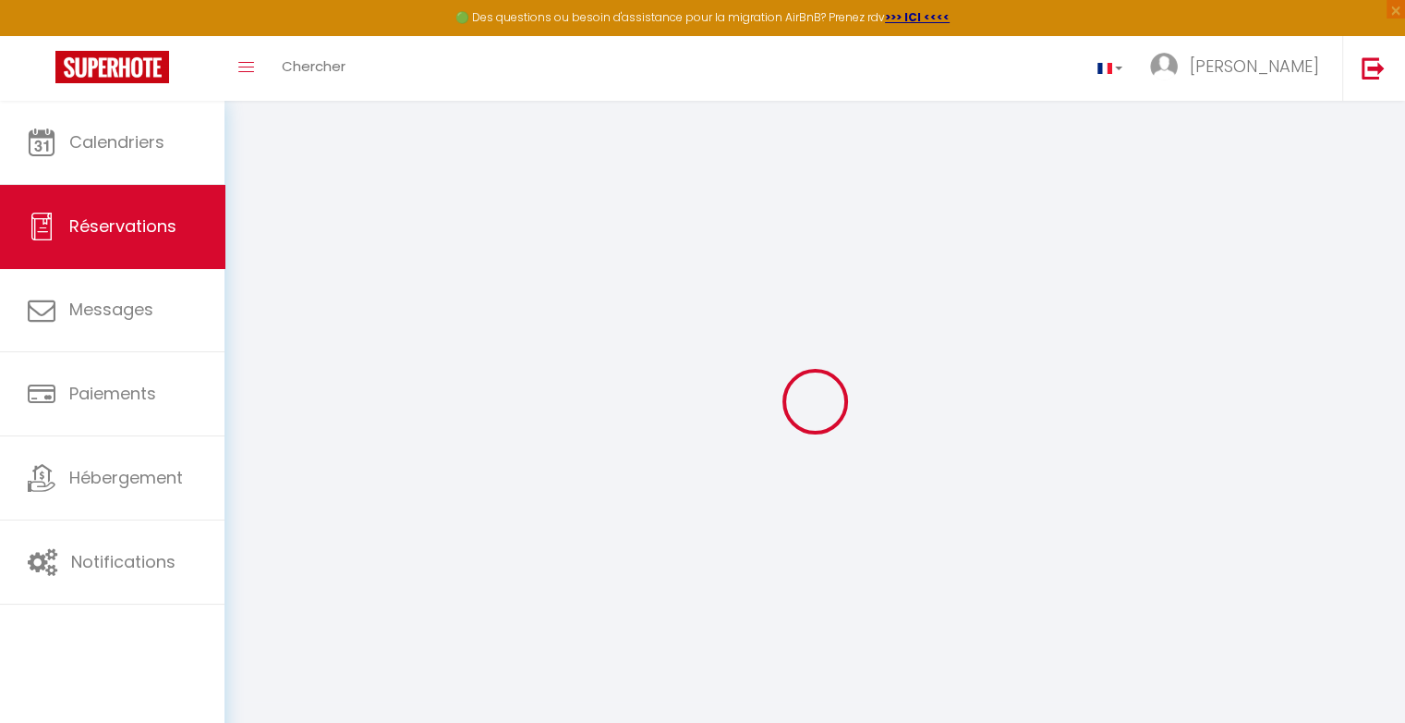
type input "180"
type input "0"
select select
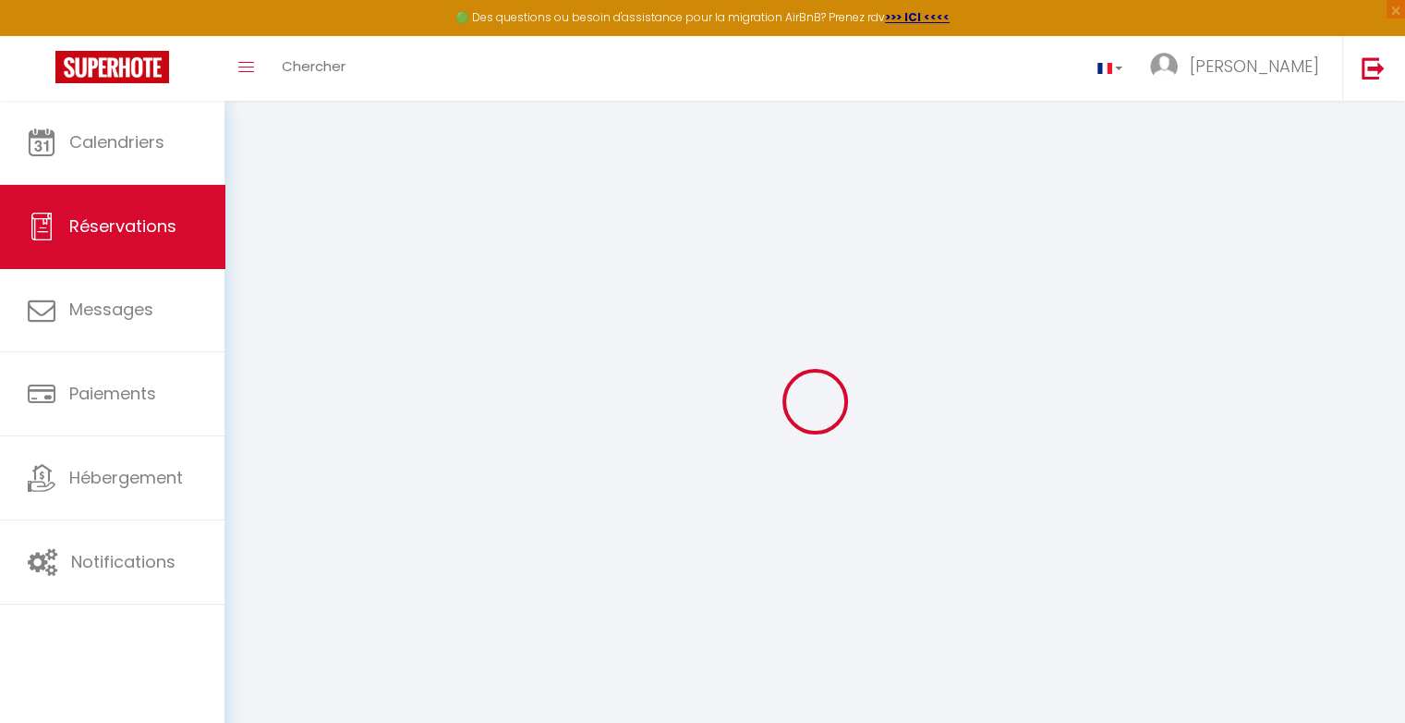
select select "14"
checkbox input "false"
select select
checkbox input "false"
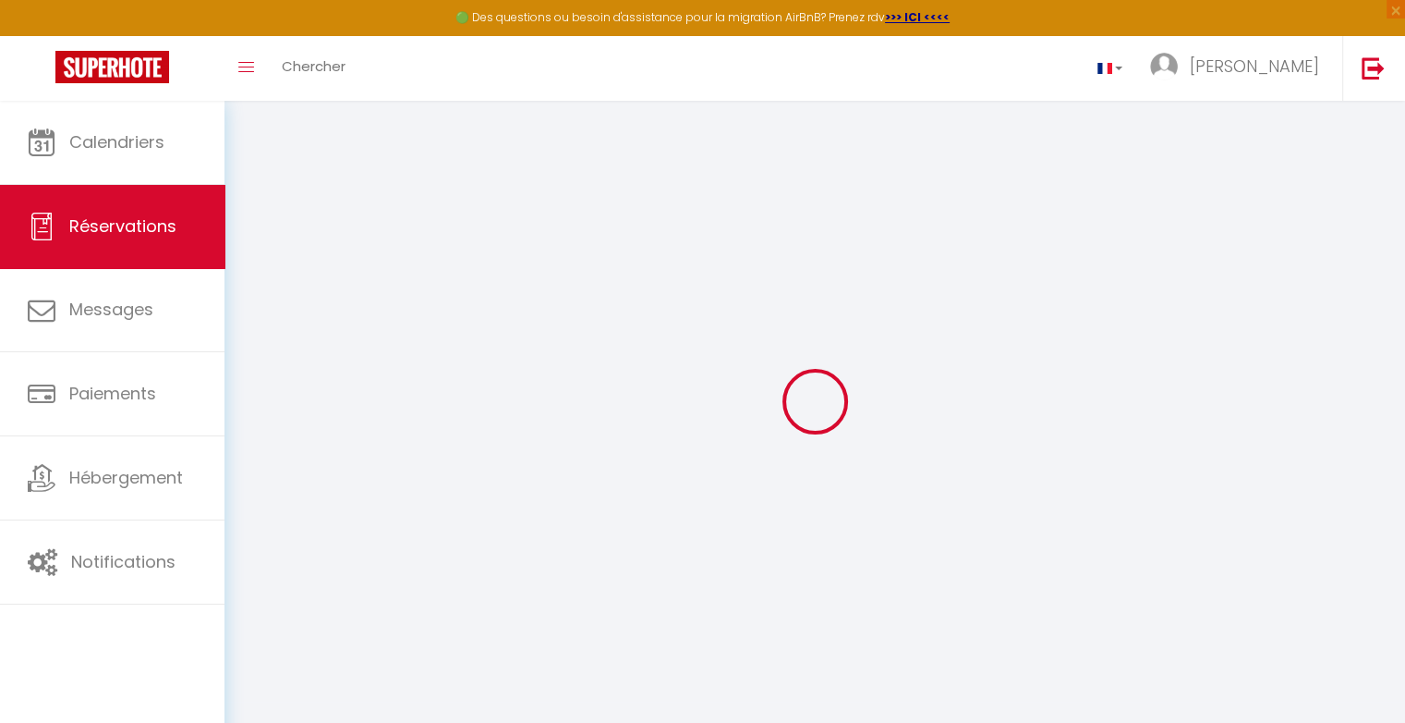
select select
checkbox input "false"
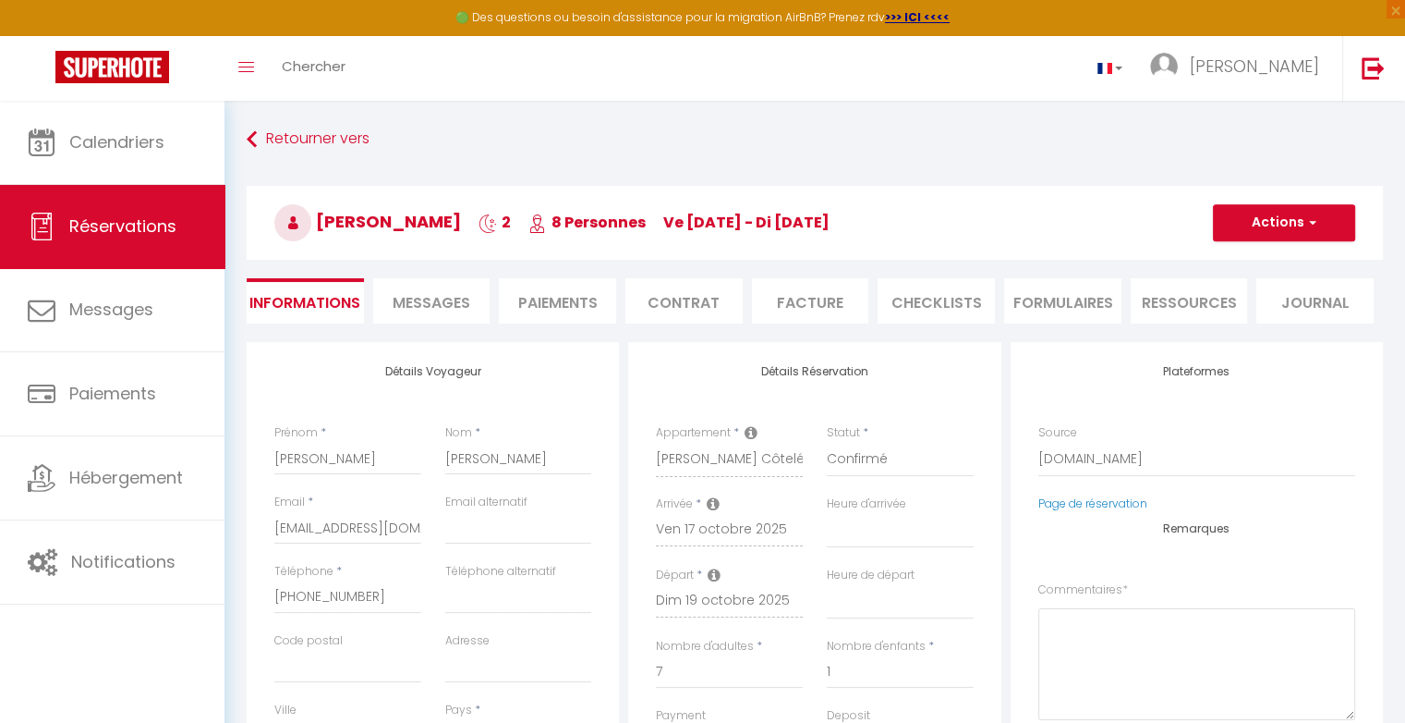
select select
checkbox input "false"
select select
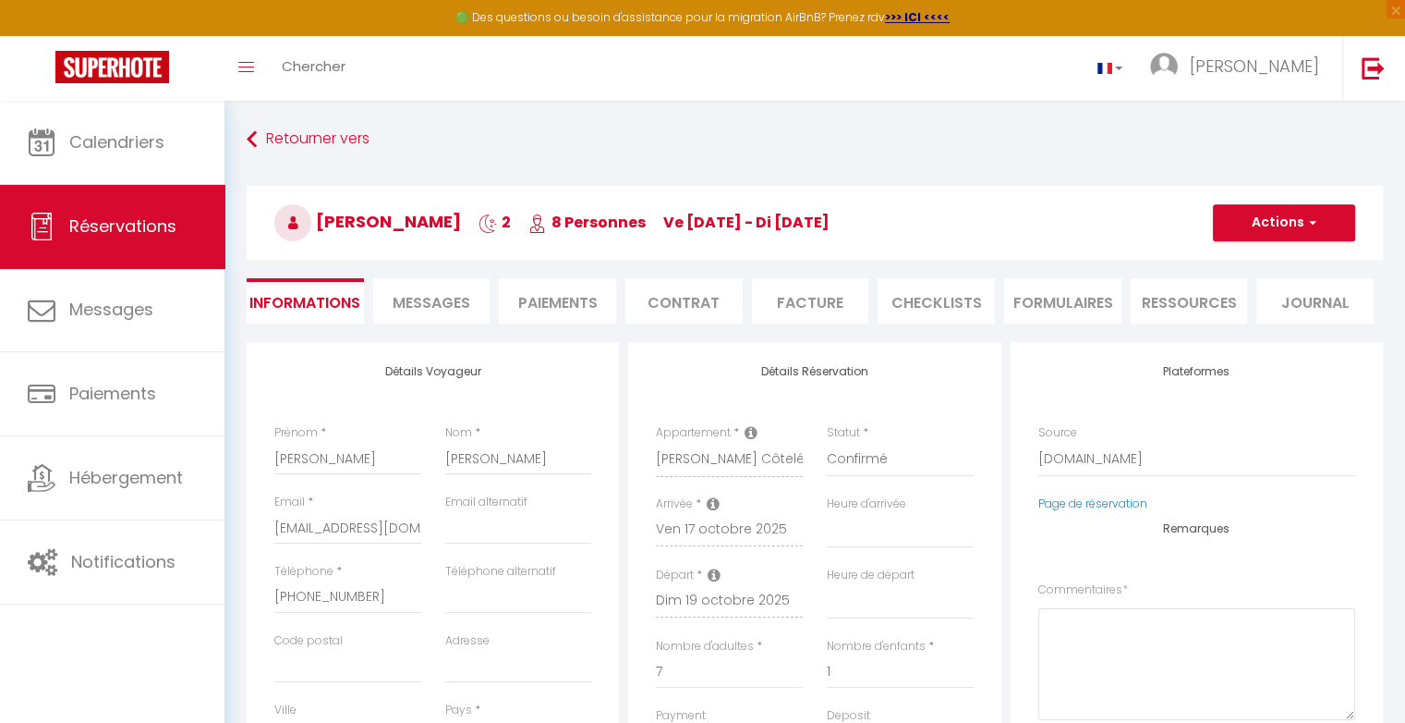
type textarea "** THIS RESERVATION HAS BEEN PRE-PAID ** BOOKING NOTE : Payment charge is EUR 7…"
select select
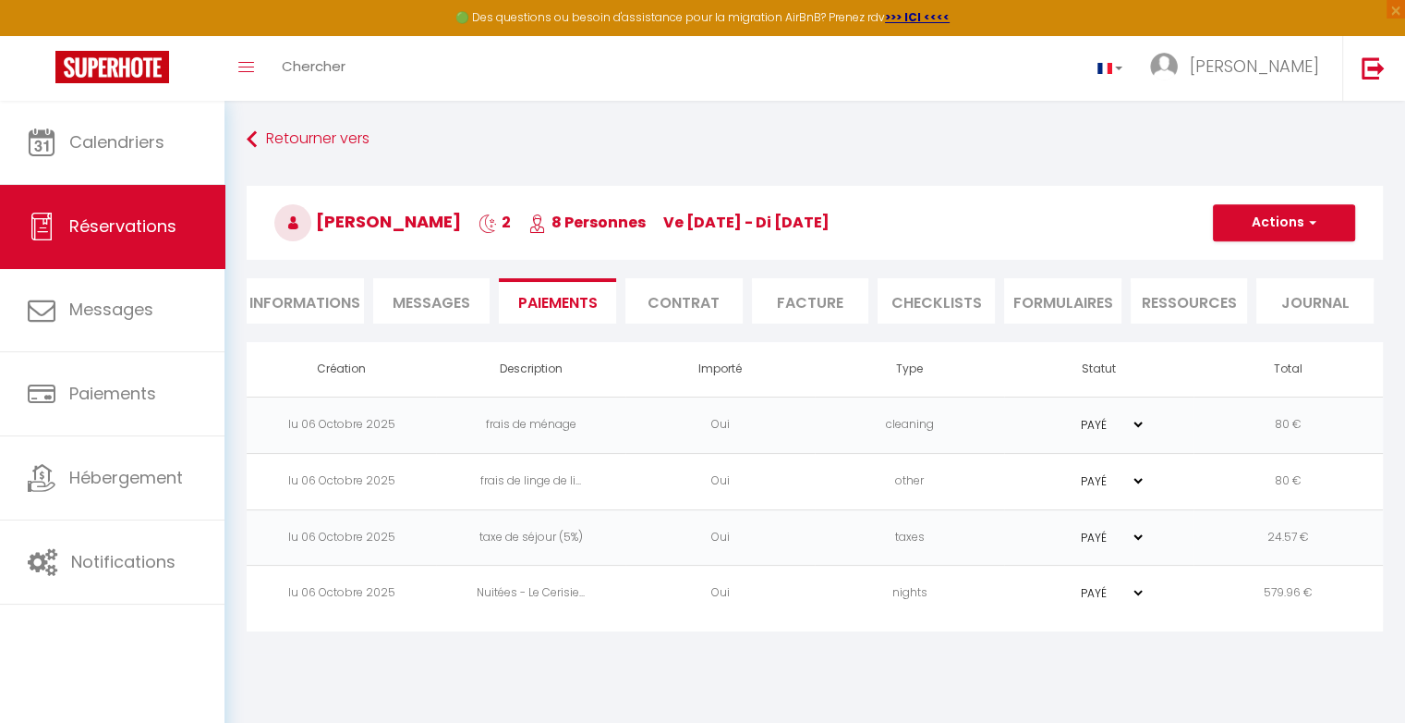
select select
click at [1330, 233] on button "Actions" at bounding box center [1284, 222] width 142 height 37
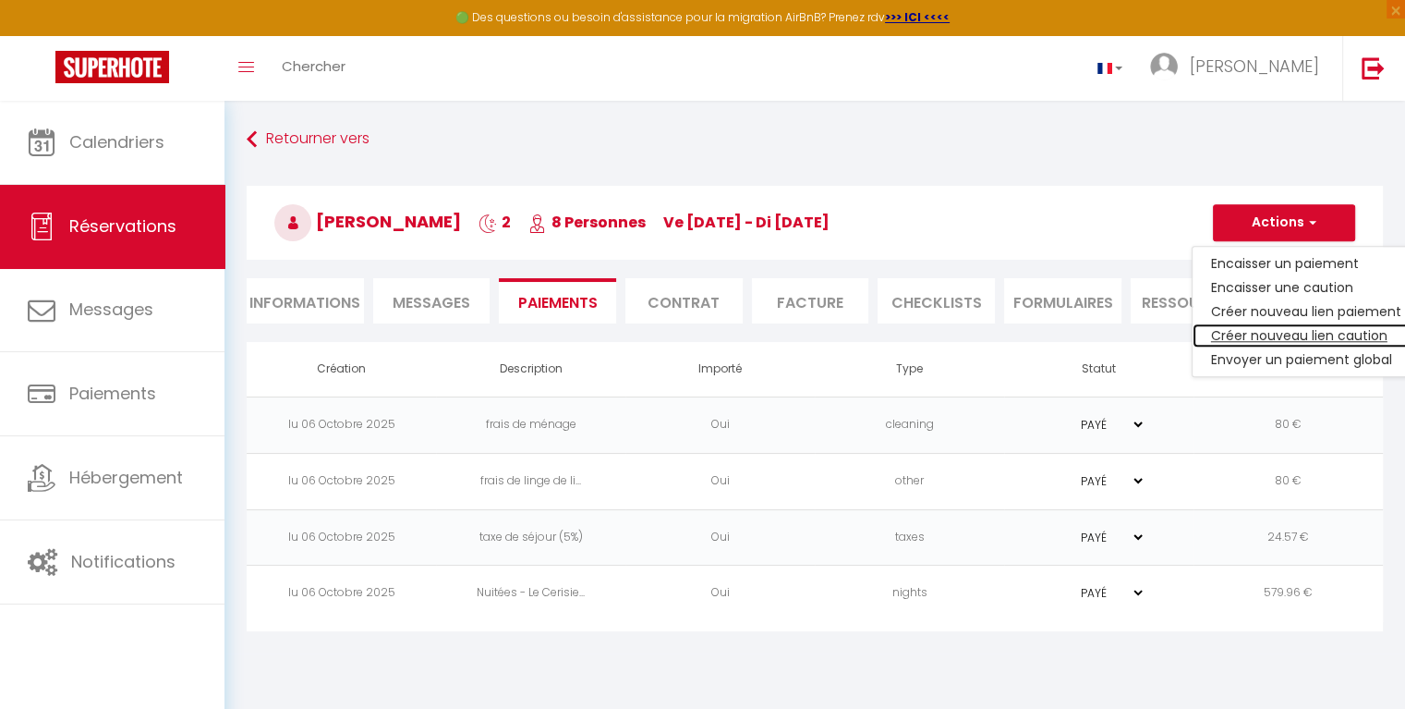
click at [1306, 331] on link "Créer nouveau lien caution" at bounding box center [1306, 335] width 227 height 24
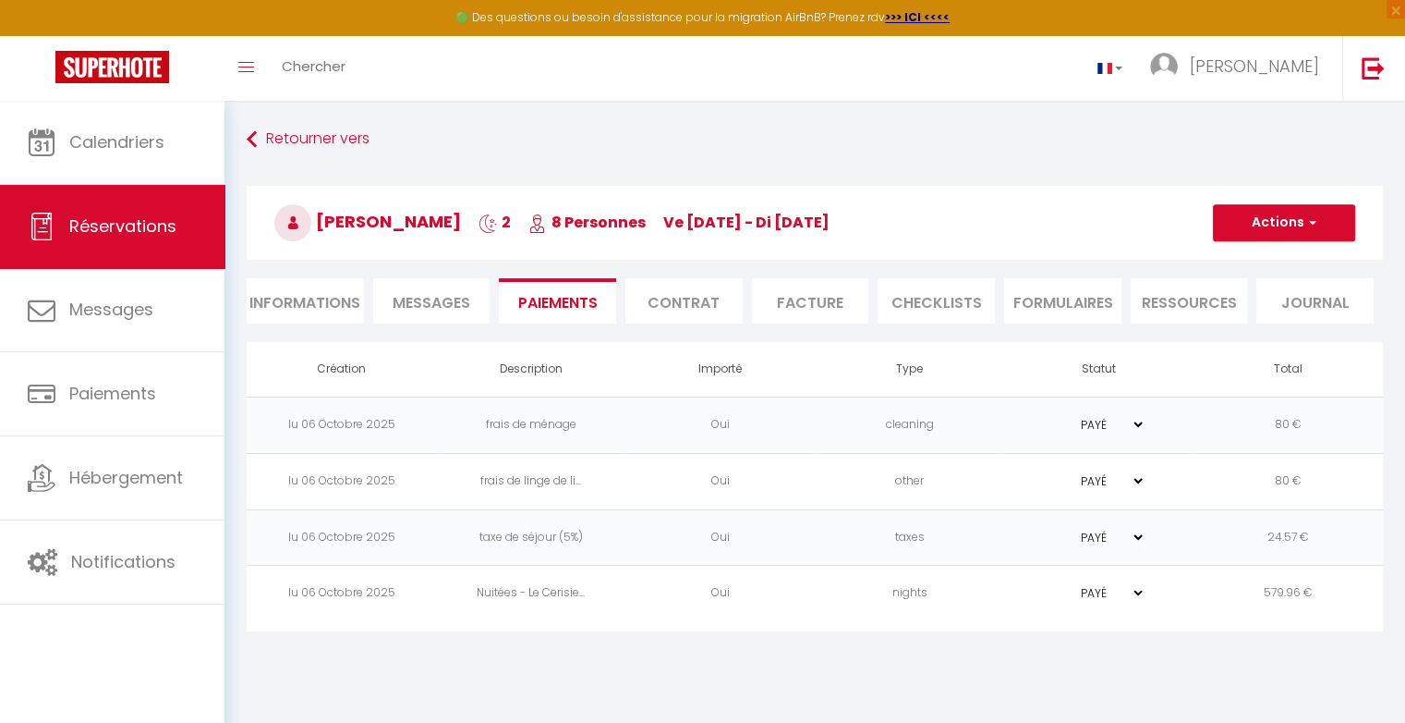
select select "nights"
type input "[EMAIL_ADDRESS][DOMAIN_NAME]"
select select "10626"
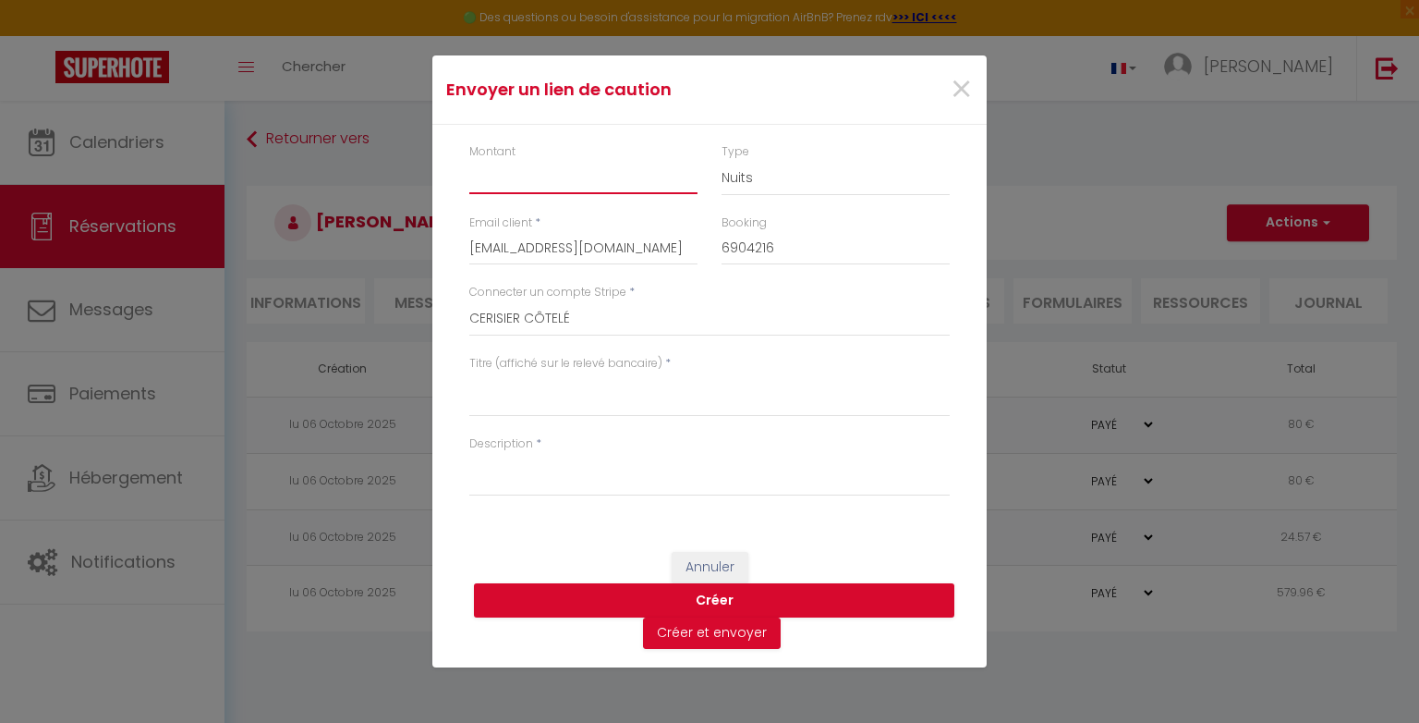
click at [662, 186] on input "Montant" at bounding box center [583, 177] width 228 height 33
type input "800"
click at [651, 403] on textarea "Titre (affiché sur le relevé bancaire)" at bounding box center [709, 394] width 480 height 44
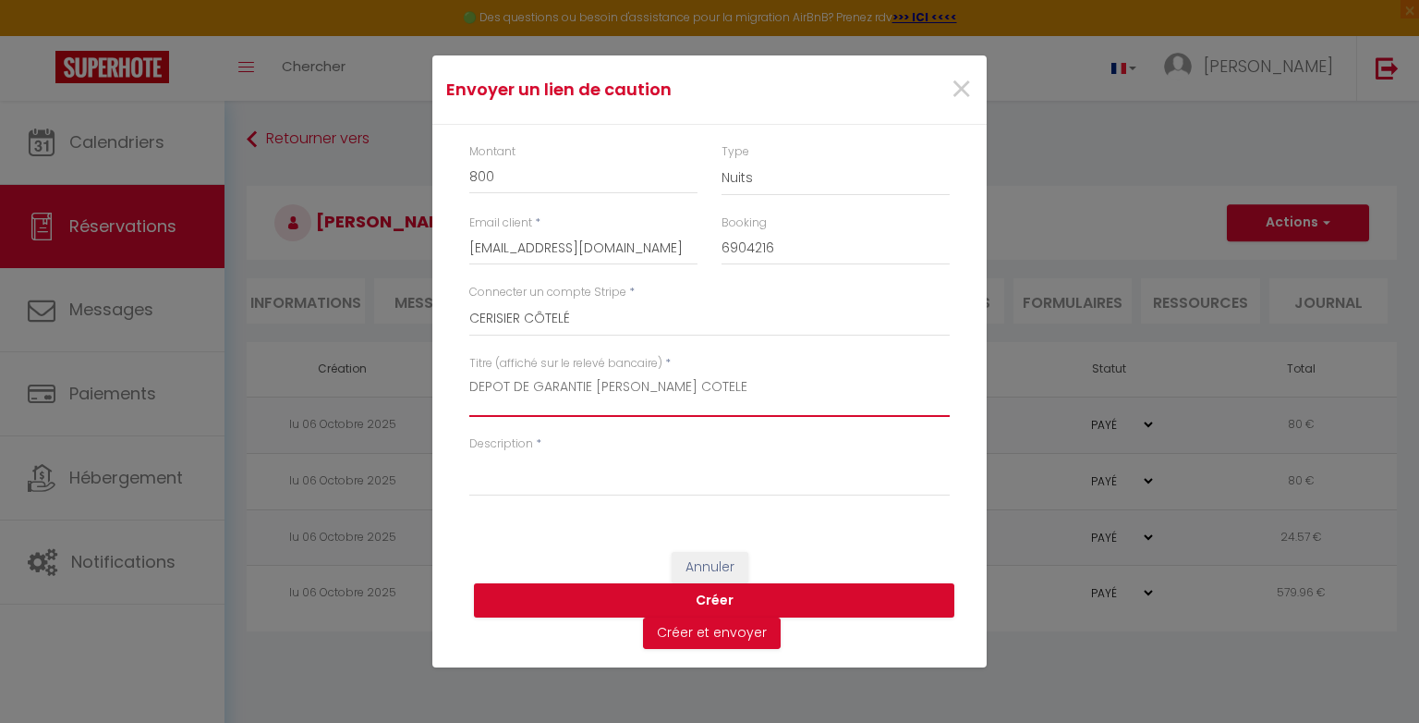
type textarea "DEPOT DE GARANTIE [PERSON_NAME] COTELE"
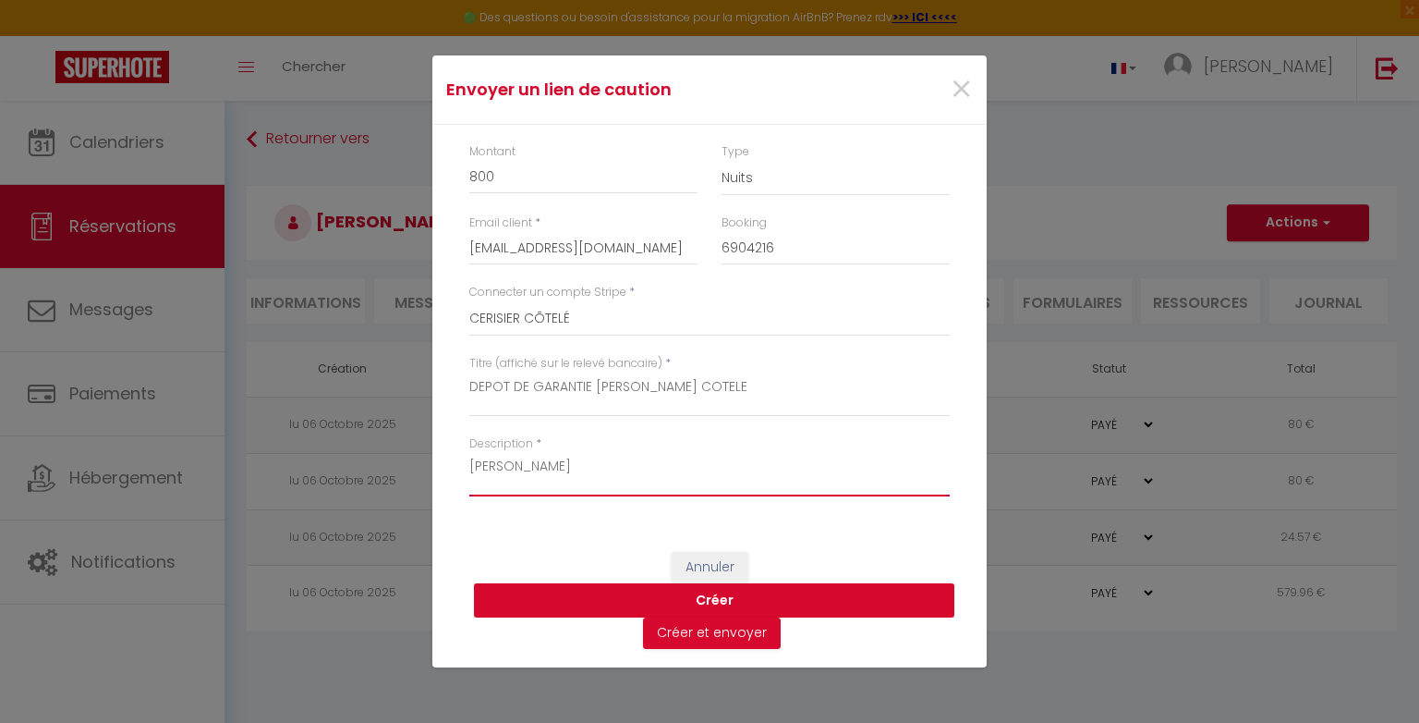
type textarea "[PERSON_NAME]"
click at [632, 604] on button "Créer" at bounding box center [714, 600] width 480 height 35
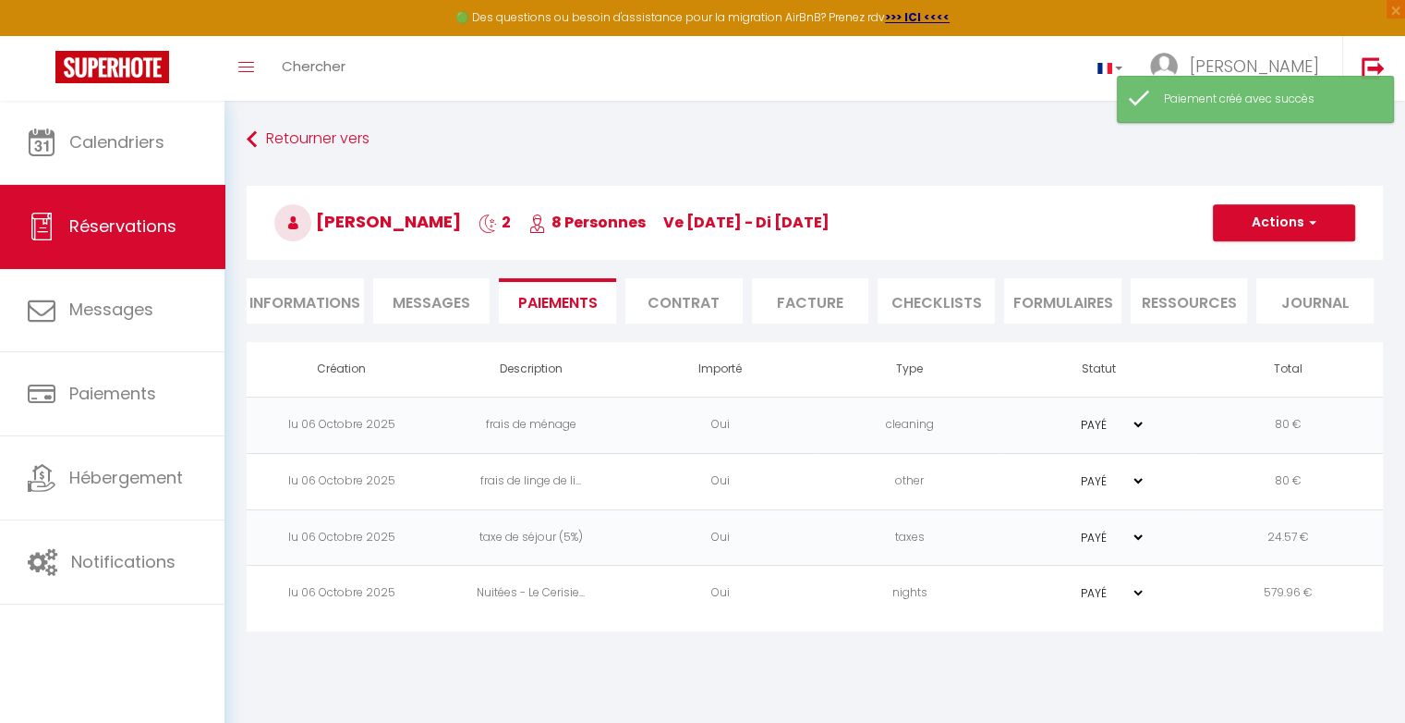
select select "0"
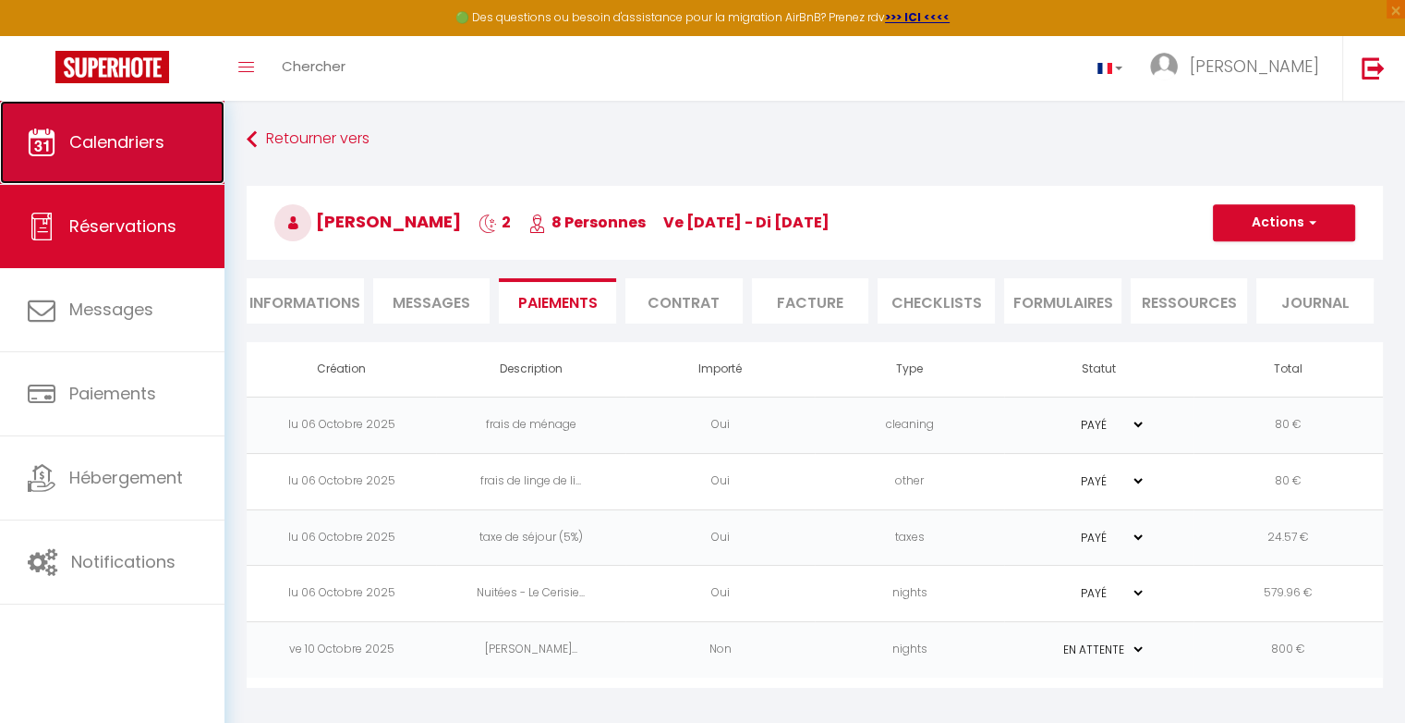
click at [48, 166] on link "Calendriers" at bounding box center [112, 142] width 225 height 83
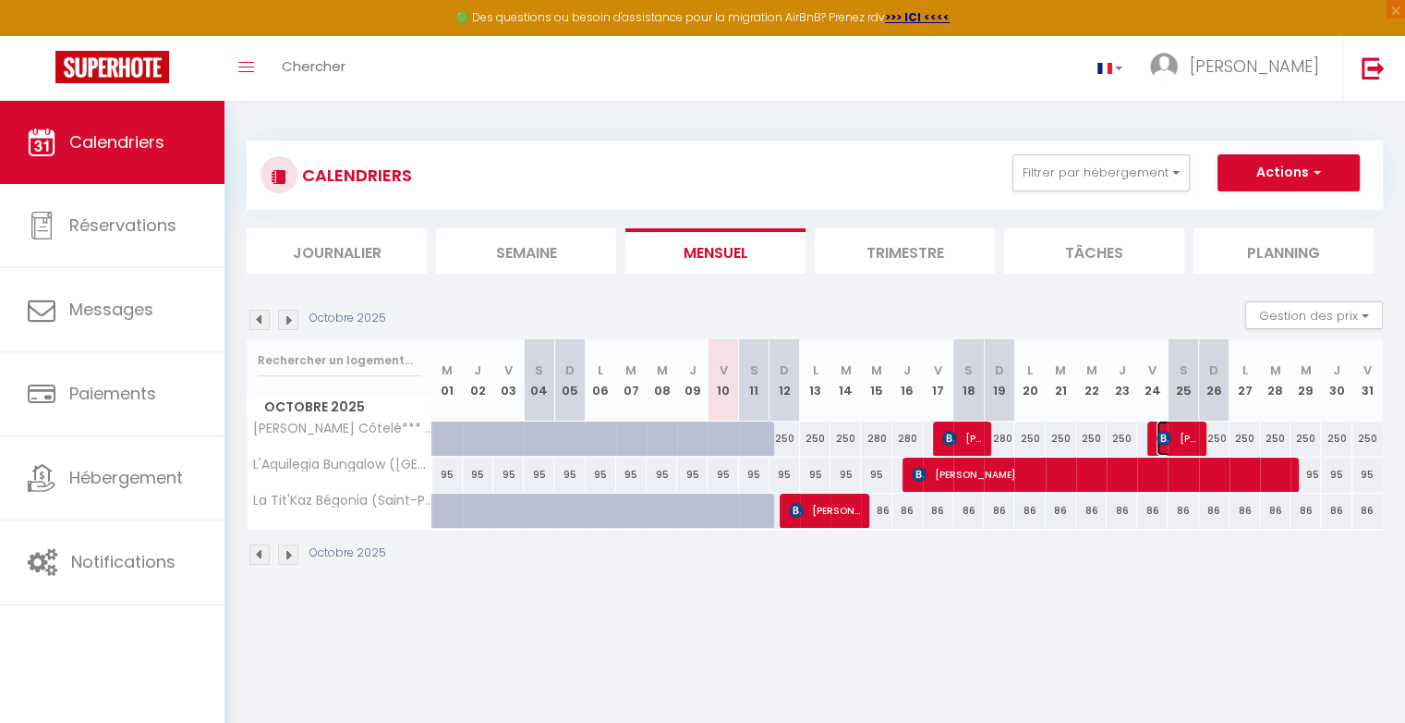
click at [1179, 434] on span "[PERSON_NAME]" at bounding box center [1177, 437] width 41 height 35
select select "OK"
select select "KO"
select select "0"
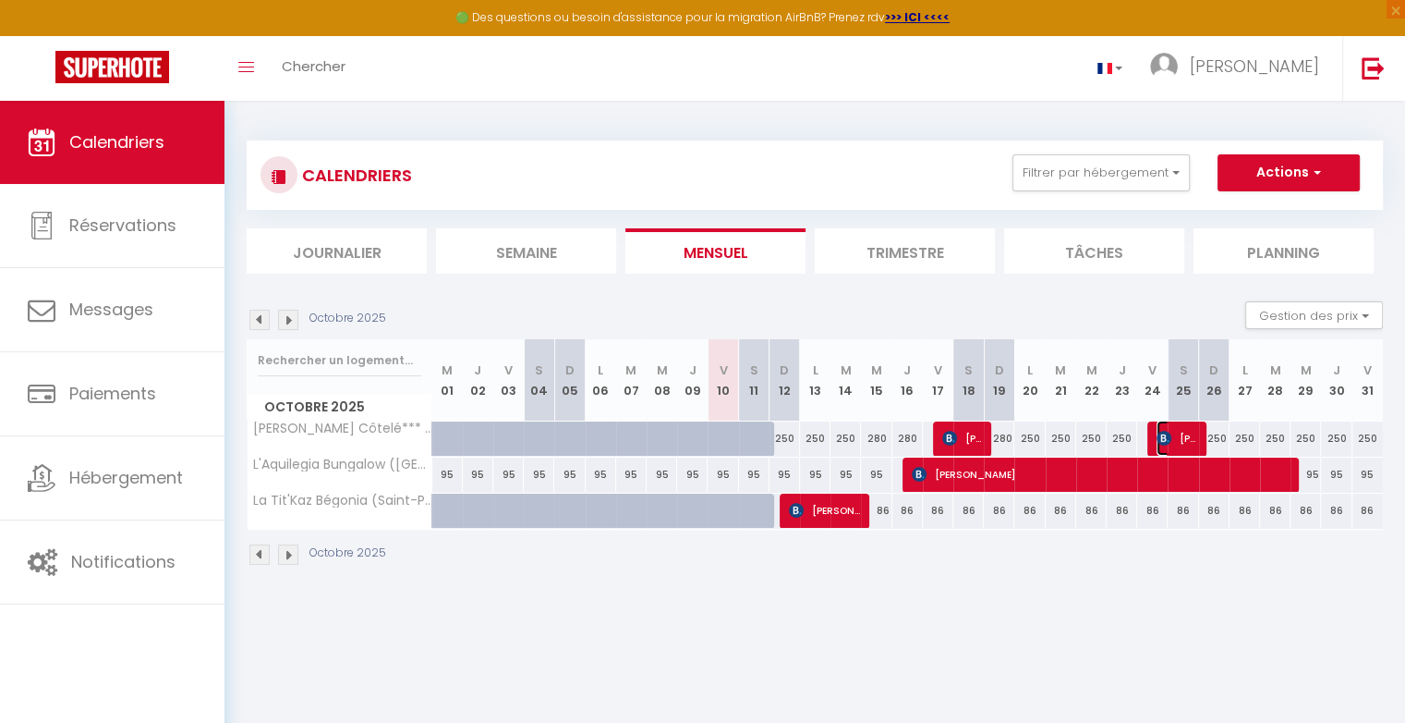
select select "1"
select select
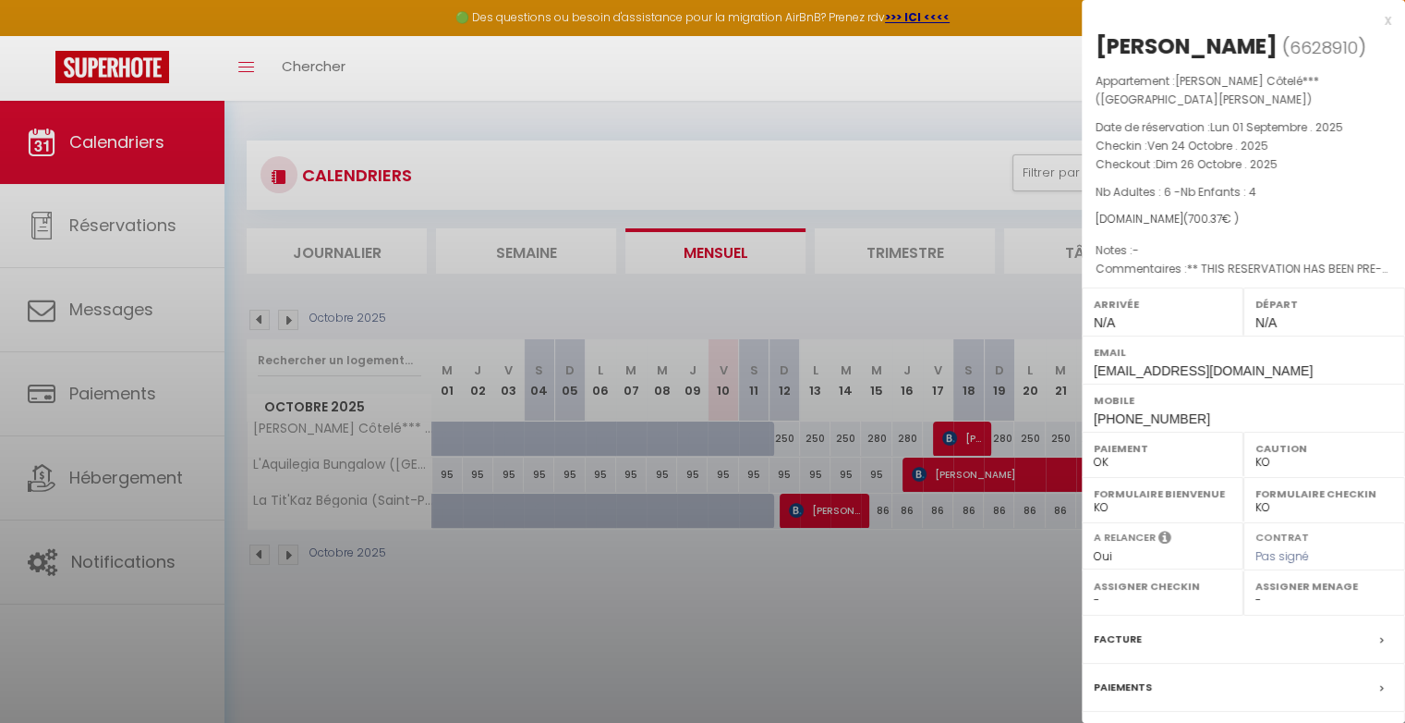
select select "25178"
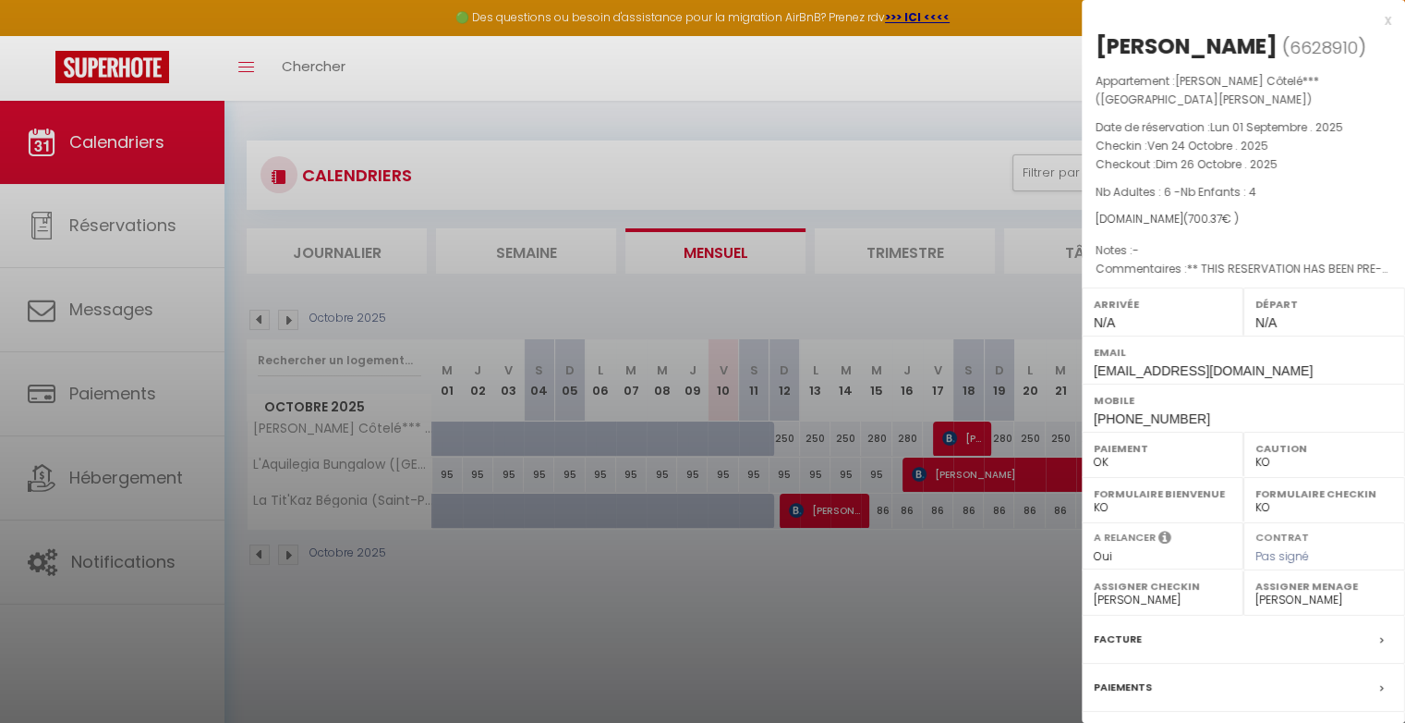
click at [1145, 686] on label "Paiements" at bounding box center [1123, 686] width 58 height 19
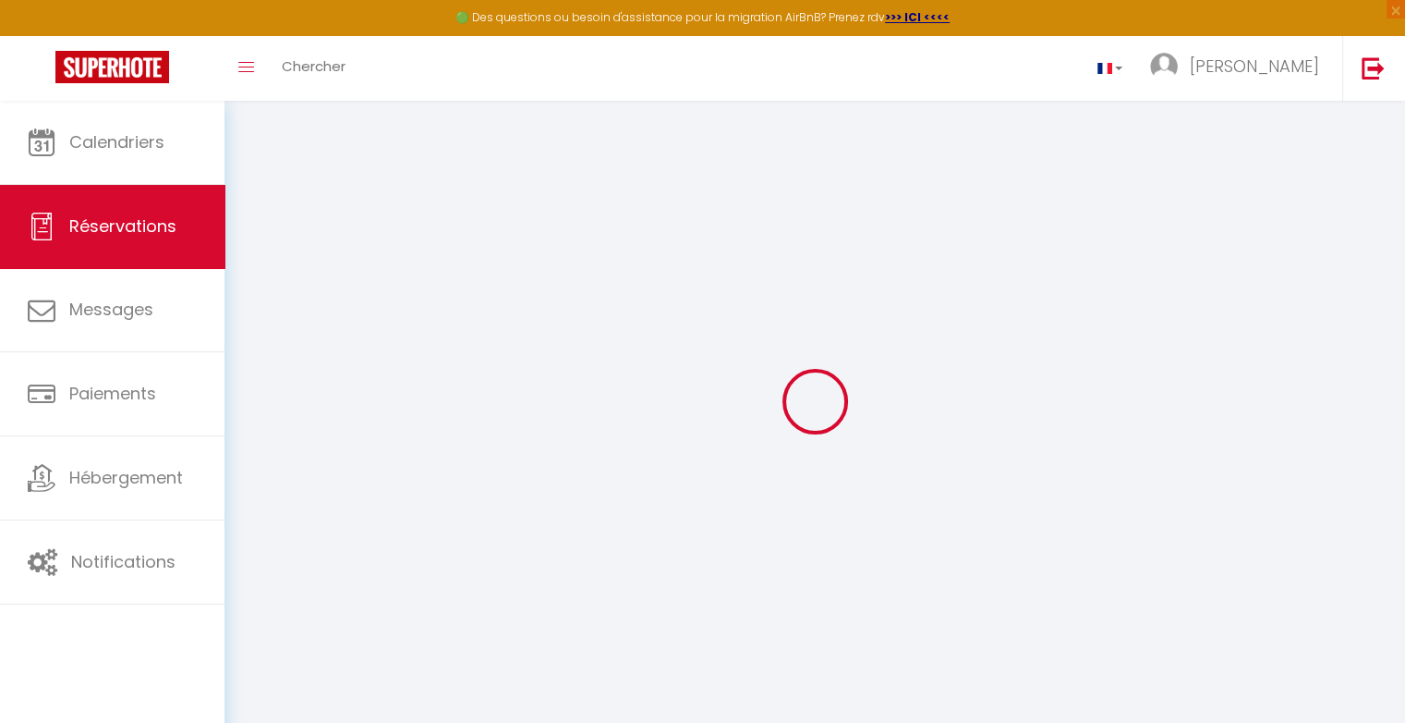
select select
checkbox input "false"
select select
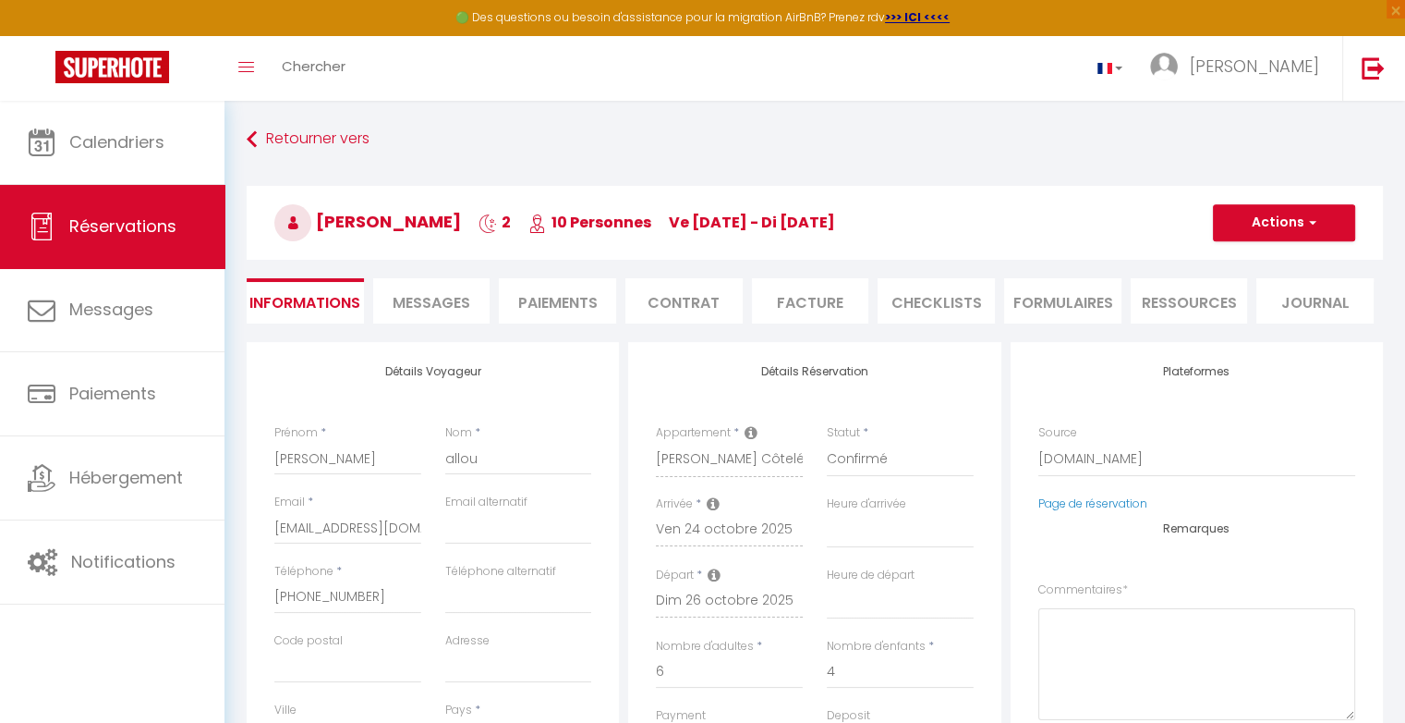
select select
checkbox input "false"
select select
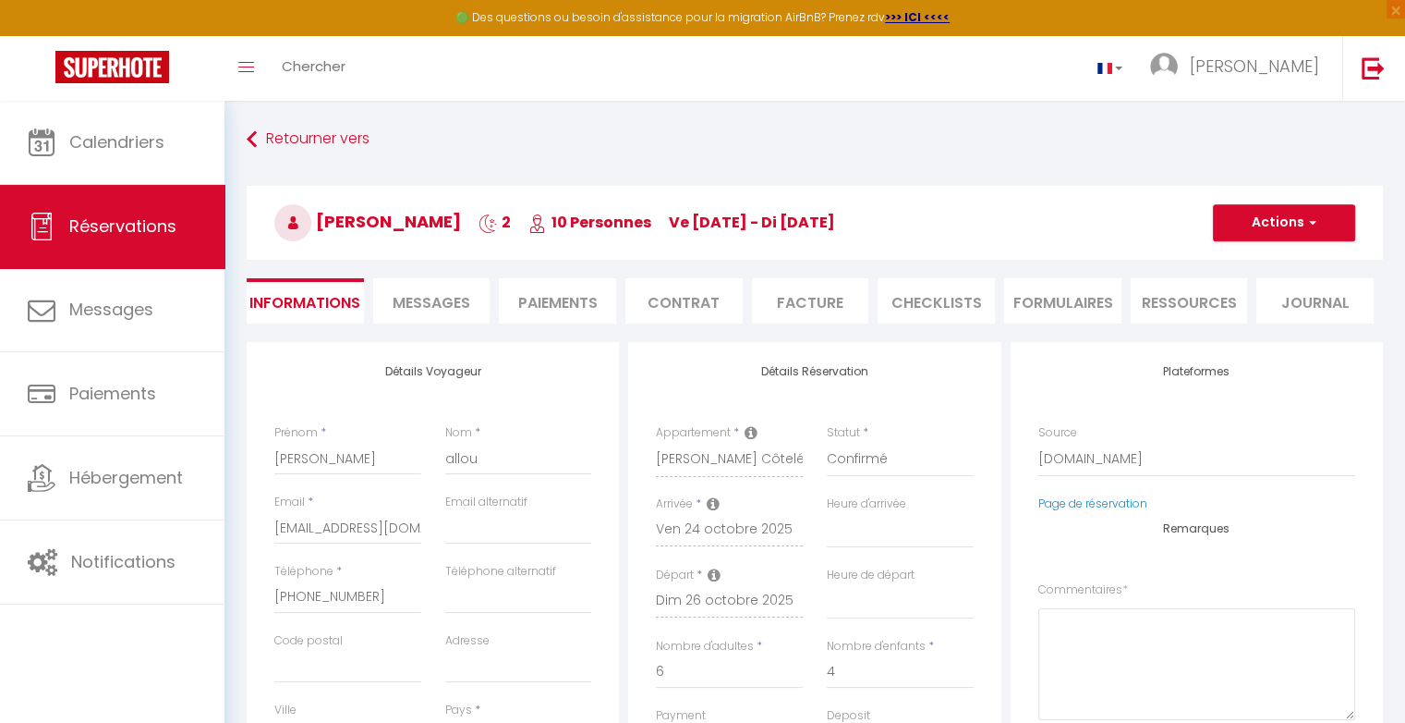
type textarea "** THIS RESERVATION HAS BEEN PRE-PAID ** BOOKING NOTE : Payment charge is EUR 7…"
select select
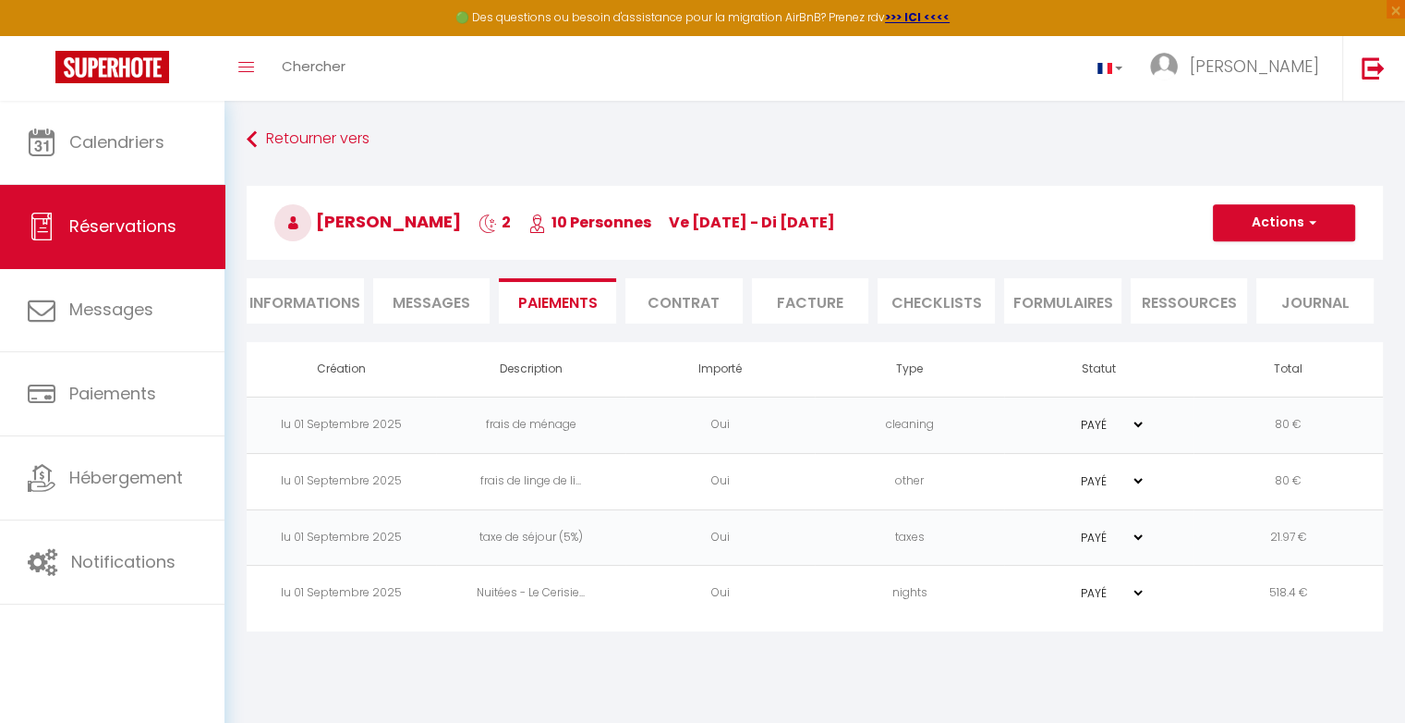
select select
click at [1322, 216] on button "Actions" at bounding box center [1284, 222] width 142 height 37
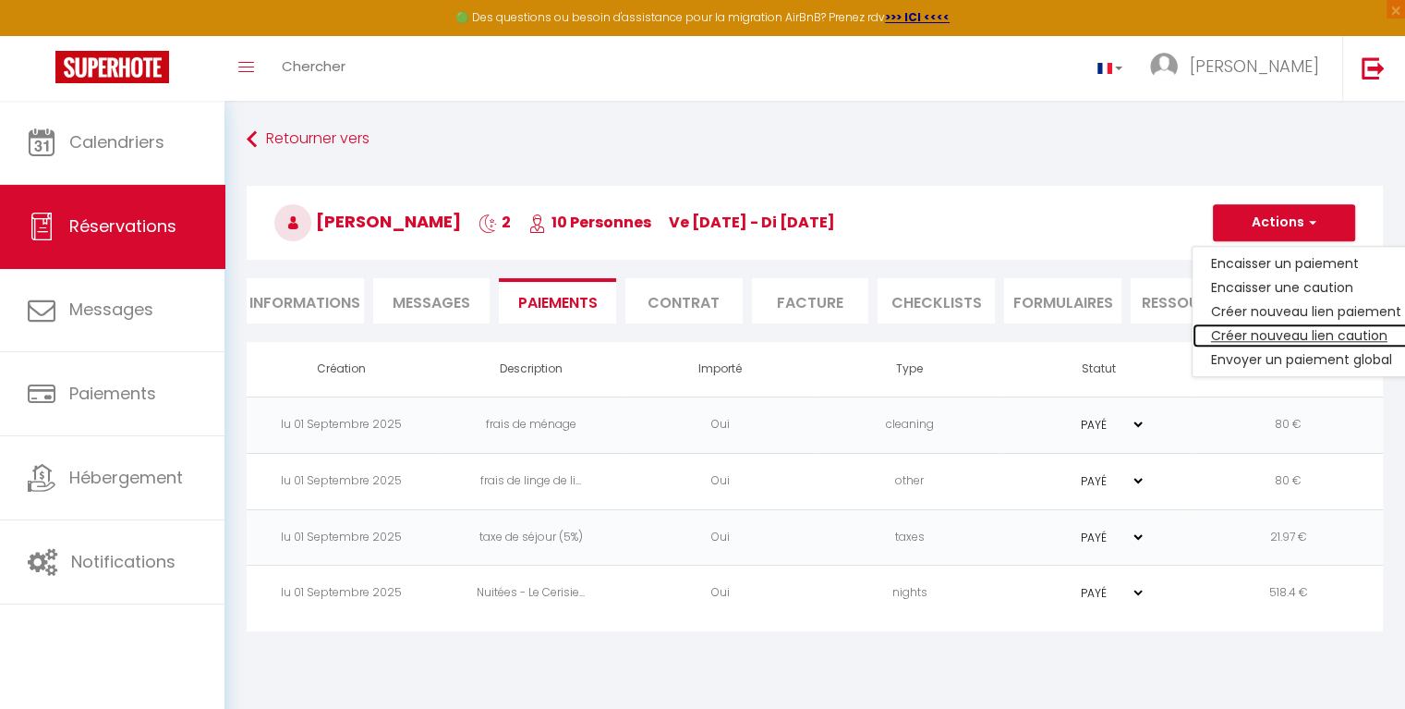
click at [1243, 330] on link "Créer nouveau lien caution" at bounding box center [1306, 335] width 227 height 24
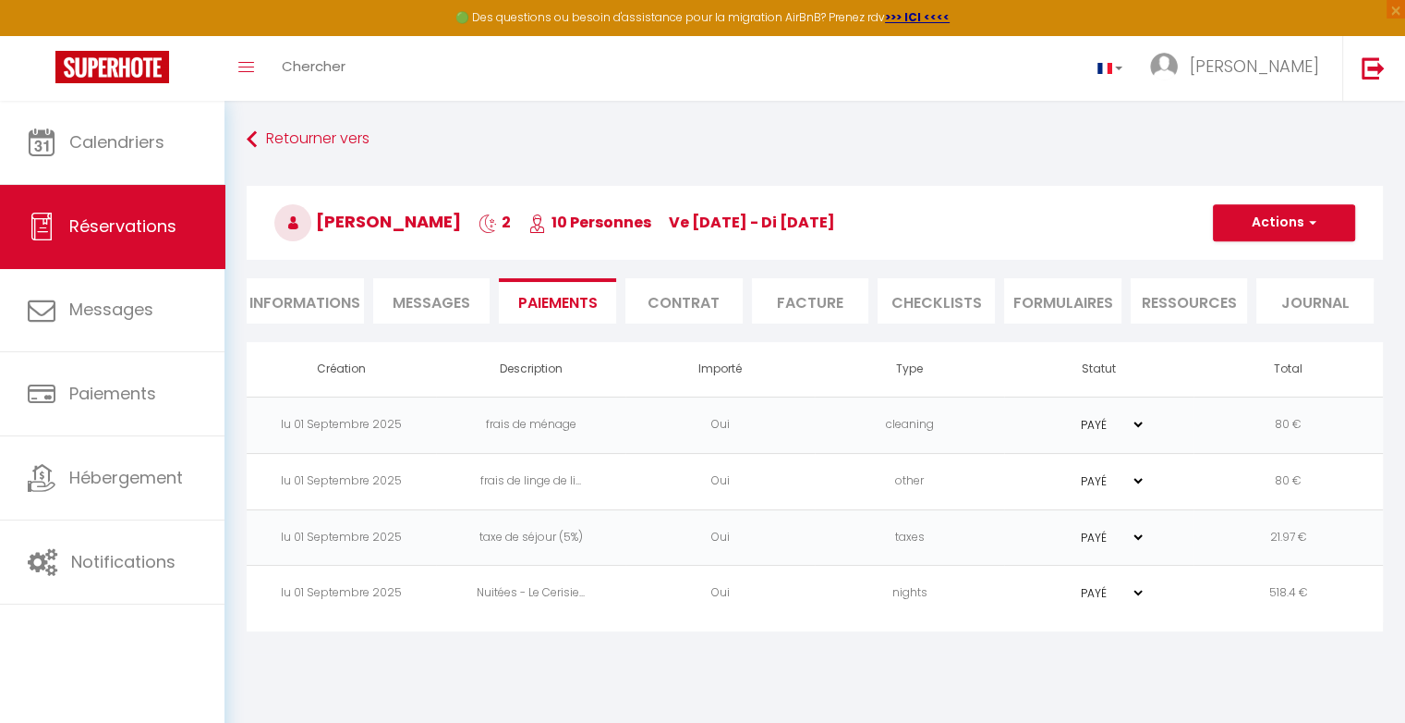
select select "nights"
type input "[EMAIL_ADDRESS][DOMAIN_NAME]"
select select "10626"
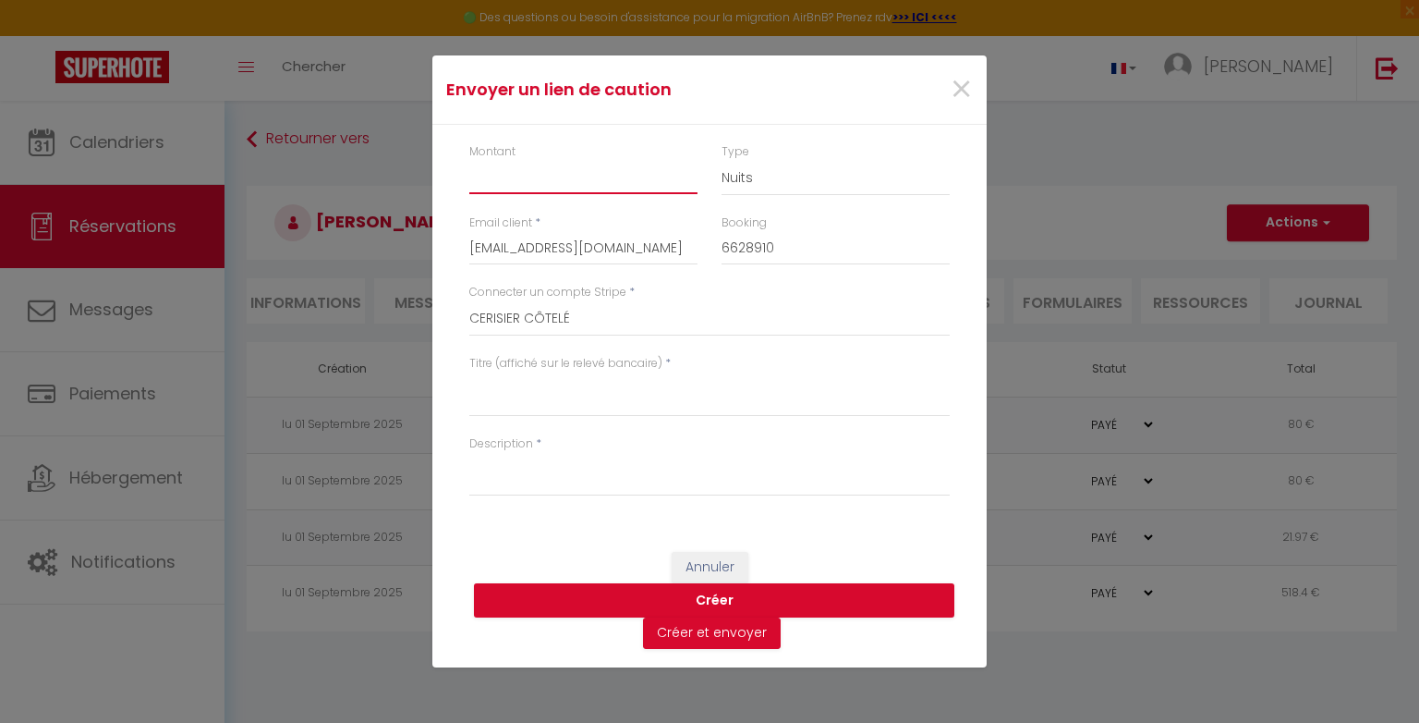
click at [658, 193] on input "Montant" at bounding box center [583, 177] width 228 height 33
type input "800"
click at [619, 404] on textarea "Titre (affiché sur le relevé bancaire)" at bounding box center [709, 394] width 480 height 44
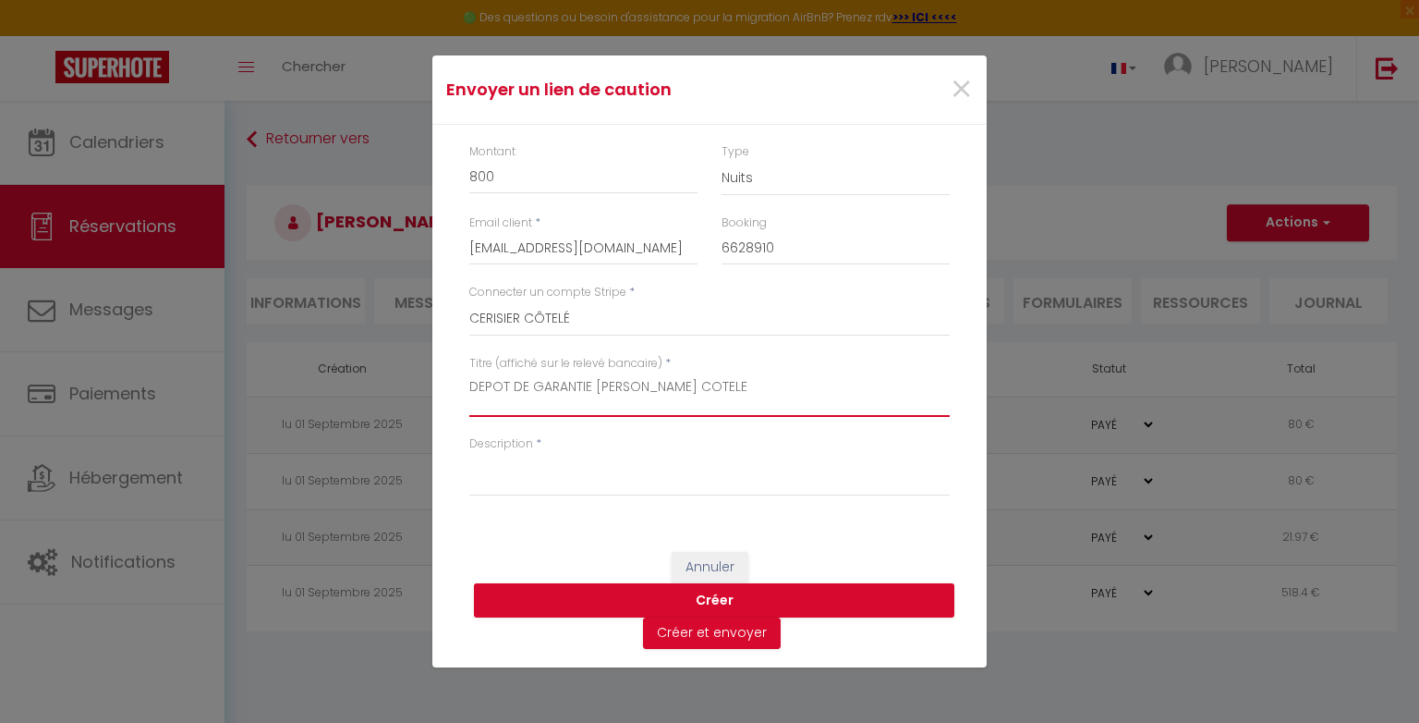
type textarea "DEPOT DE GARANTIE [PERSON_NAME] COTELE"
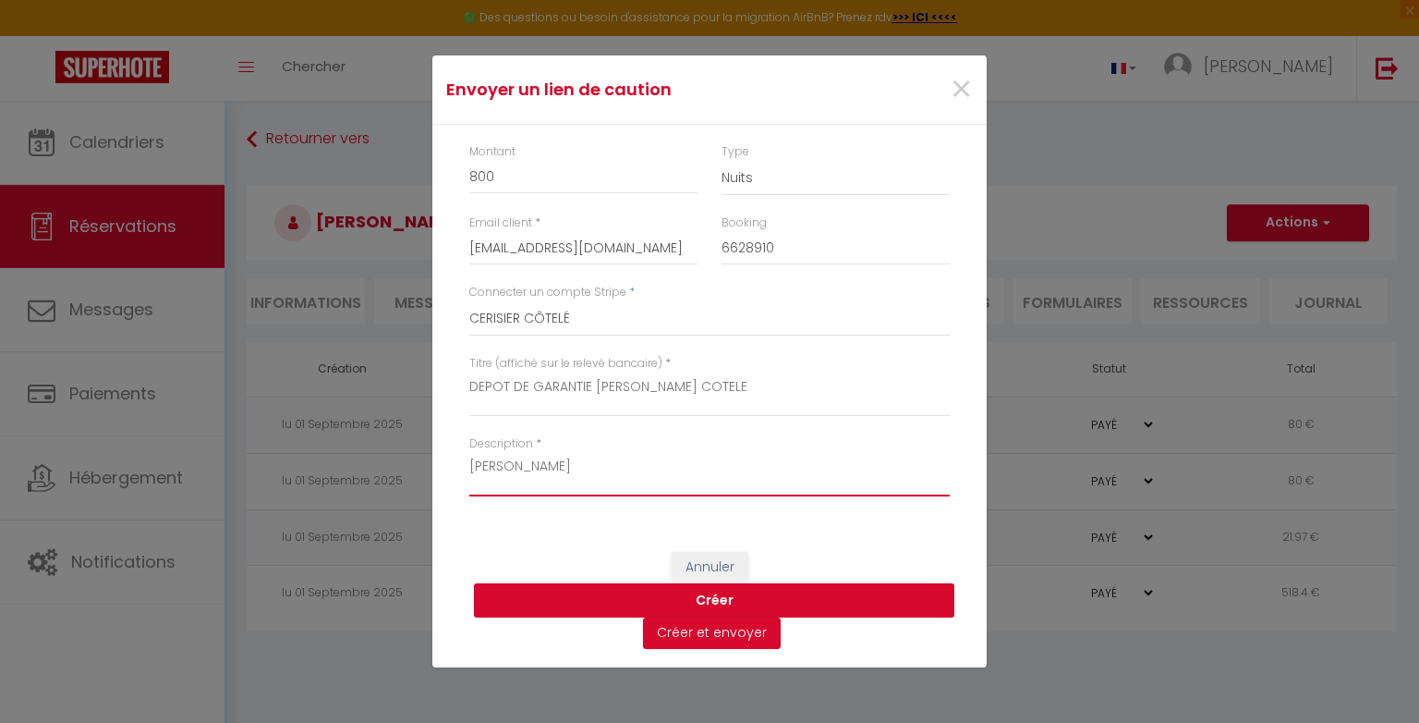
type textarea "[PERSON_NAME]"
click at [562, 592] on button "Créer" at bounding box center [714, 600] width 480 height 35
